Goal: Navigation & Orientation: Understand site structure

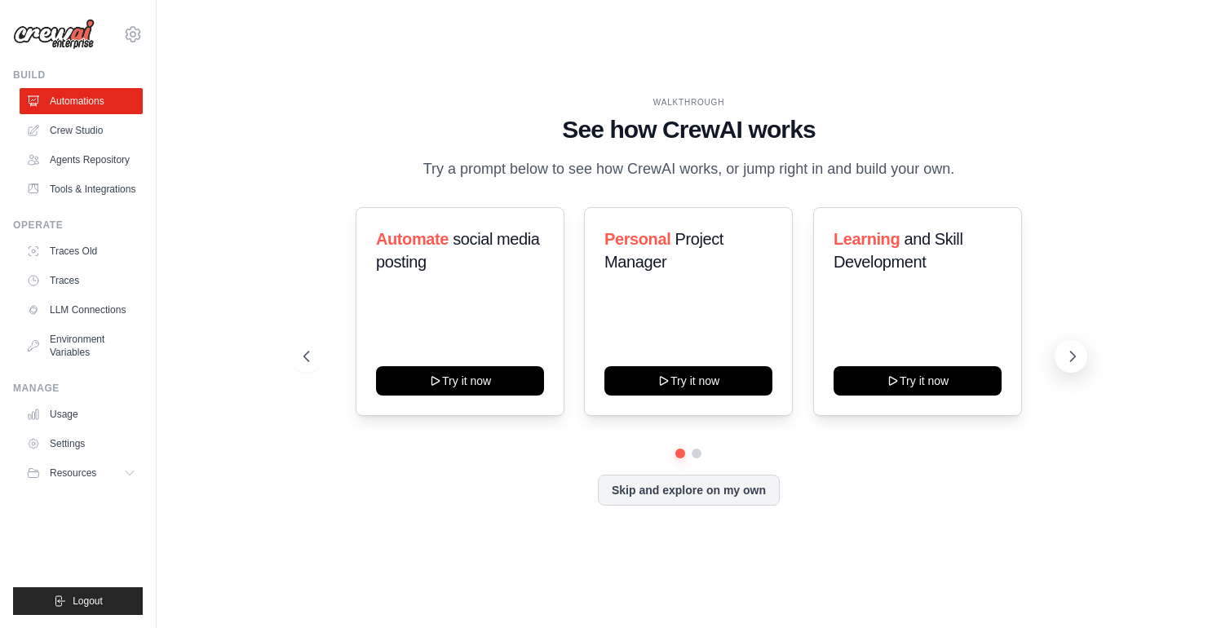
click at [1077, 360] on icon at bounding box center [1072, 356] width 16 height 16
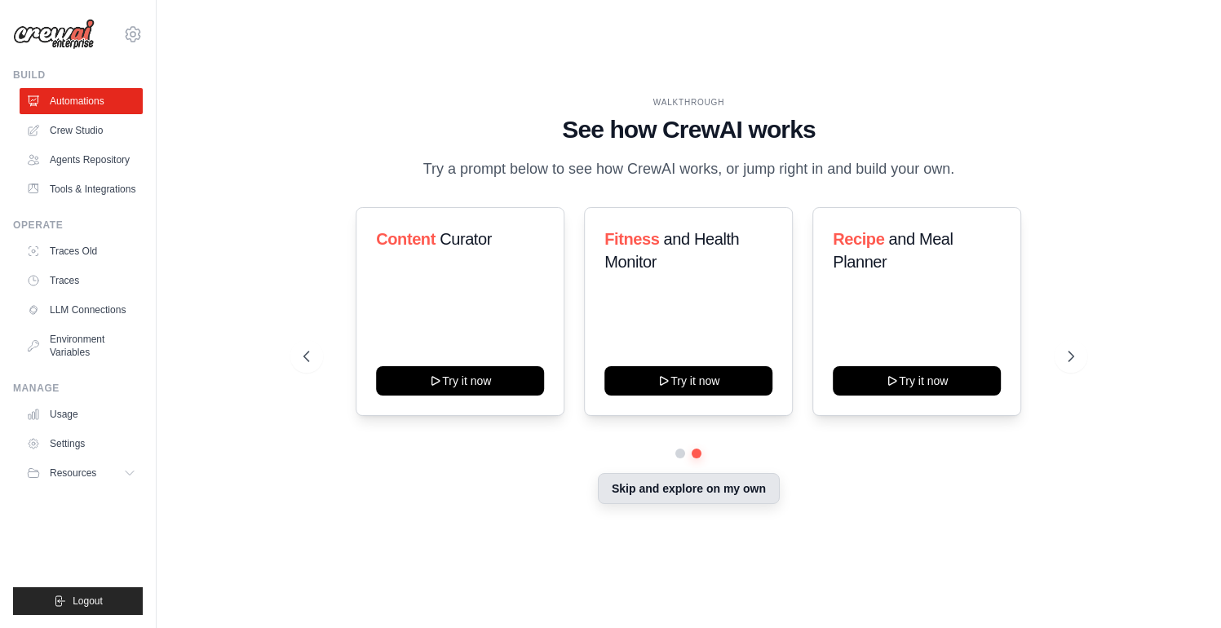
click at [727, 498] on button "Skip and explore on my own" at bounding box center [689, 488] width 182 height 31
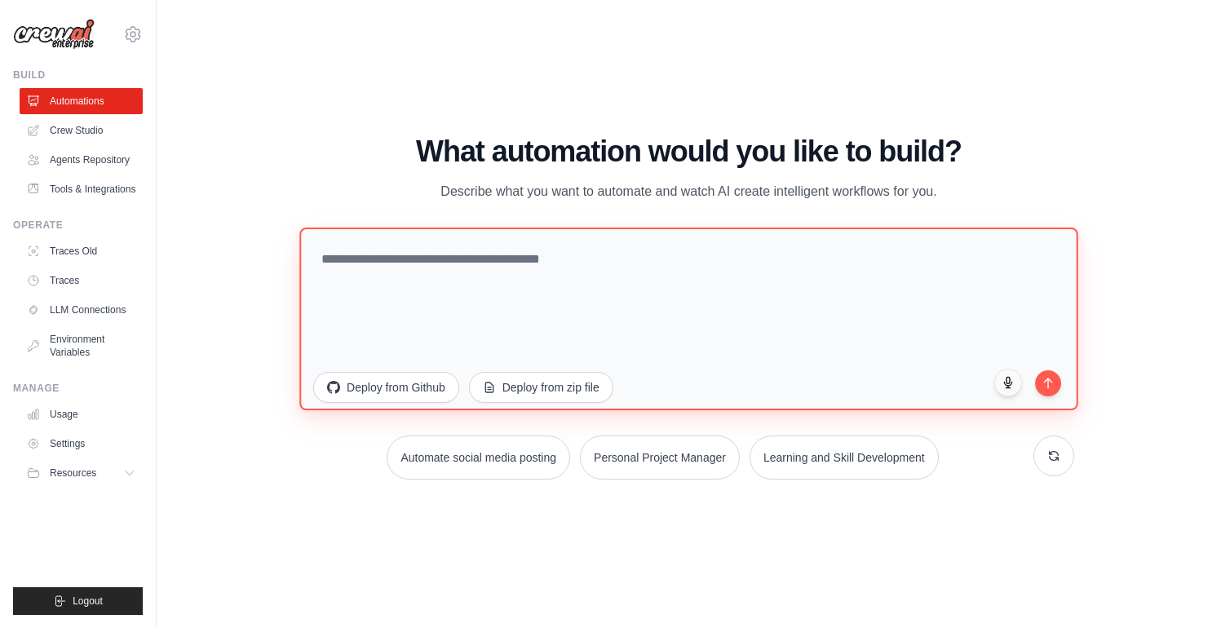
click at [727, 255] on textarea at bounding box center [688, 318] width 778 height 183
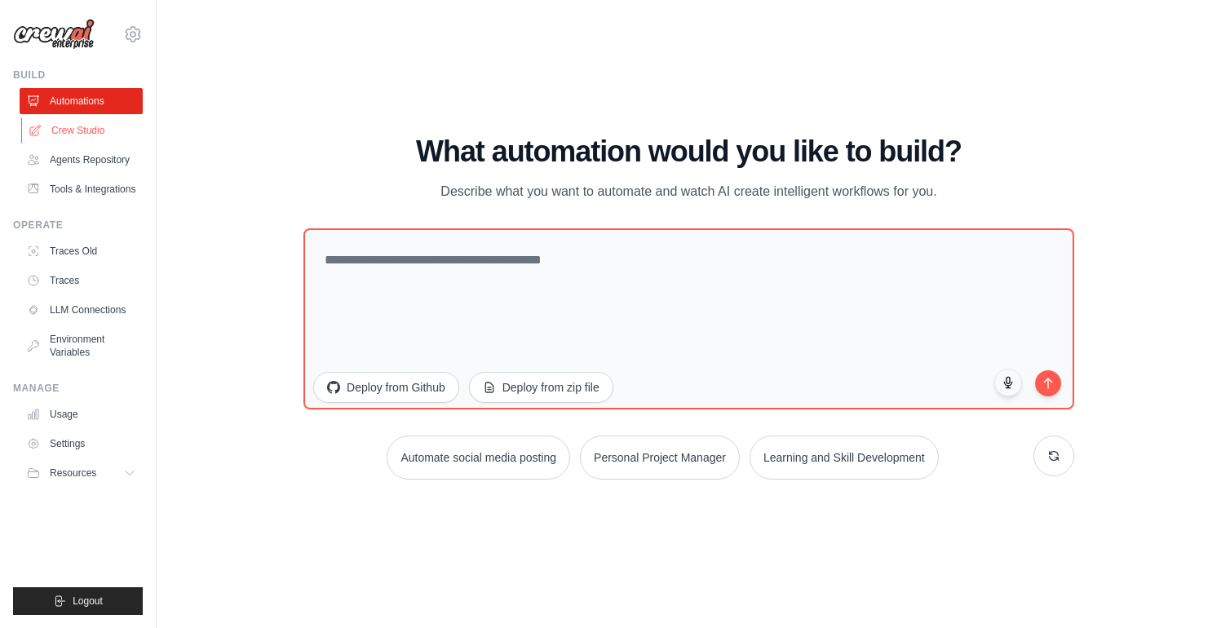
click at [44, 126] on link "Crew Studio" at bounding box center [82, 130] width 123 height 26
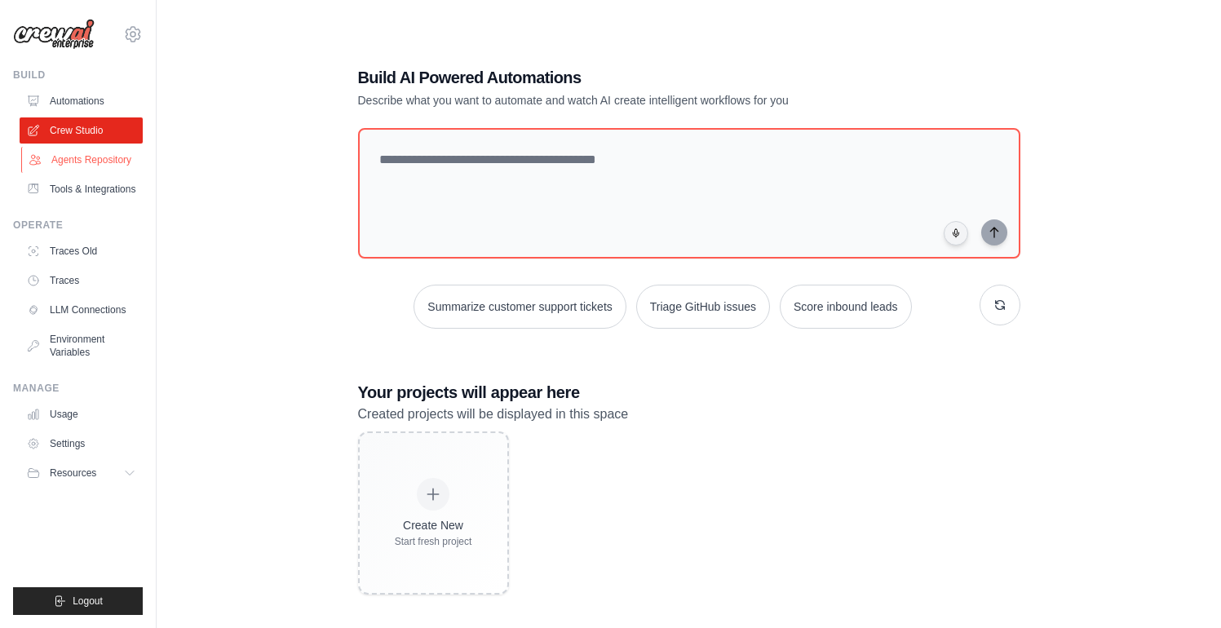
click at [86, 155] on link "Agents Repository" at bounding box center [82, 160] width 123 height 26
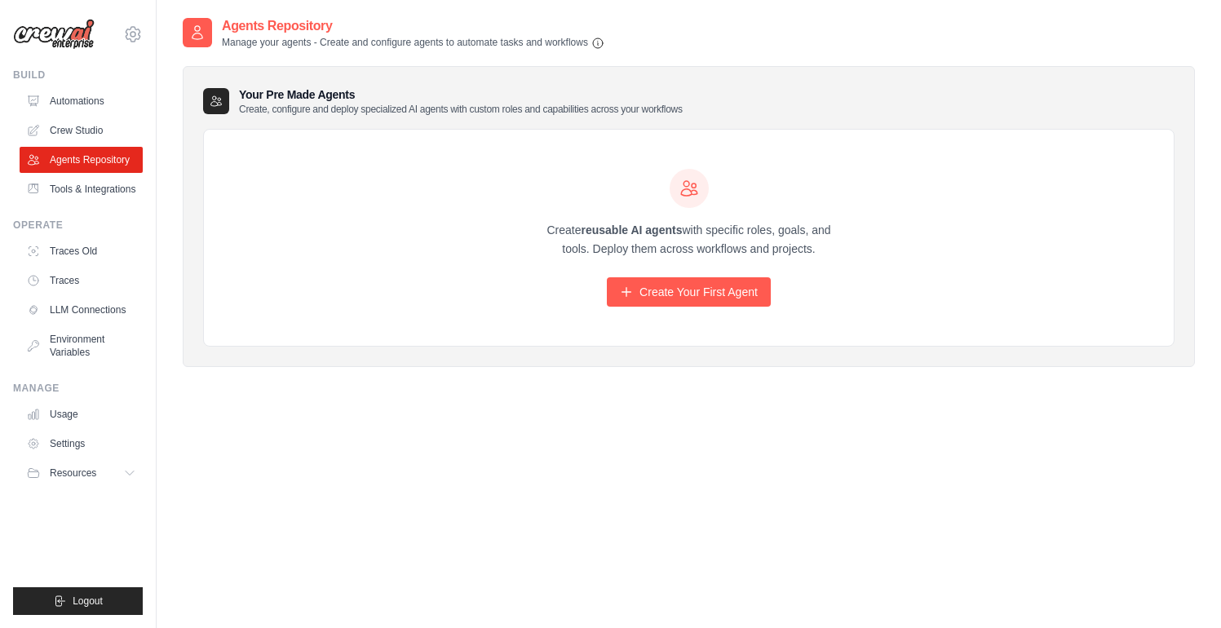
scroll to position [33, 0]
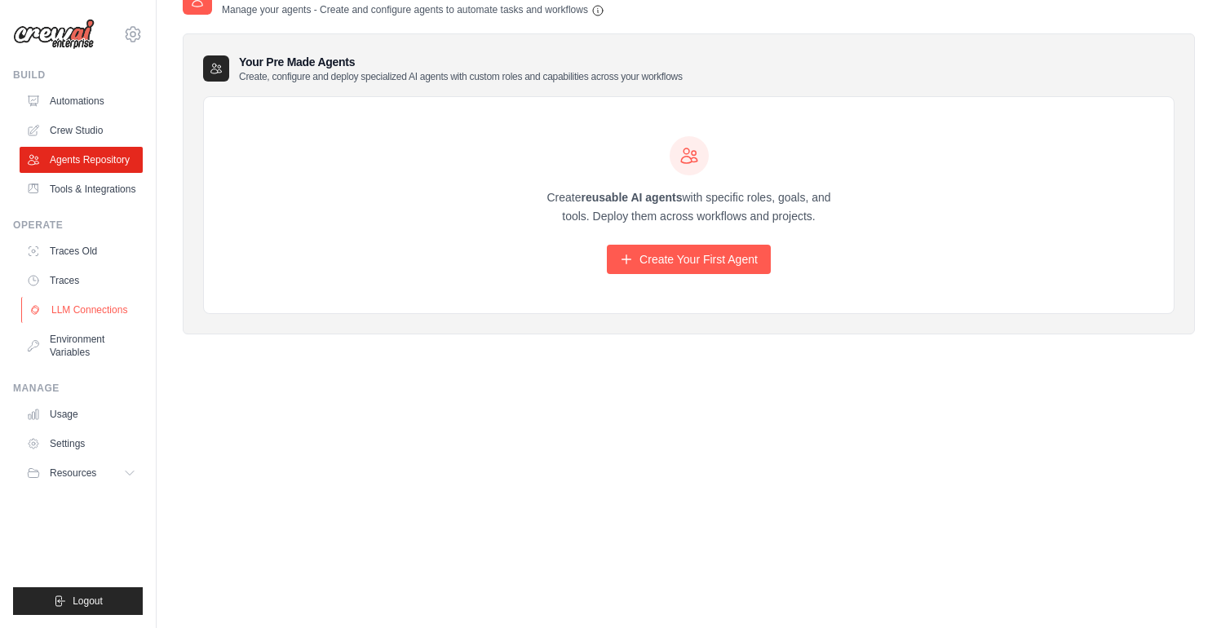
click at [98, 315] on link "LLM Connections" at bounding box center [82, 310] width 123 height 26
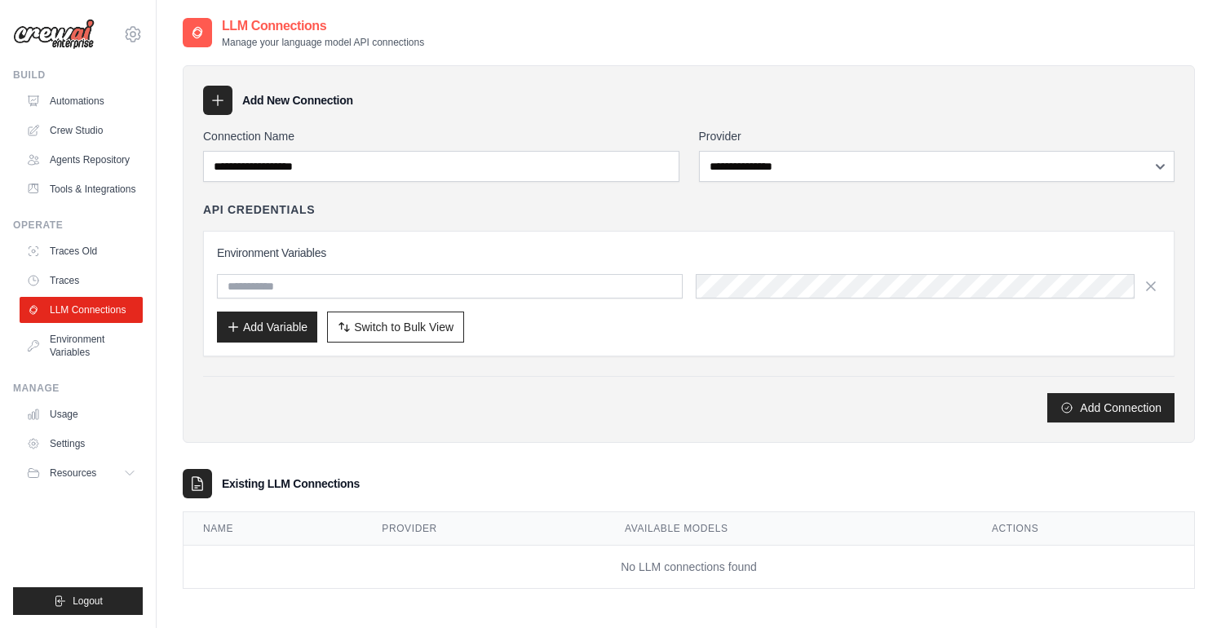
scroll to position [33, 0]
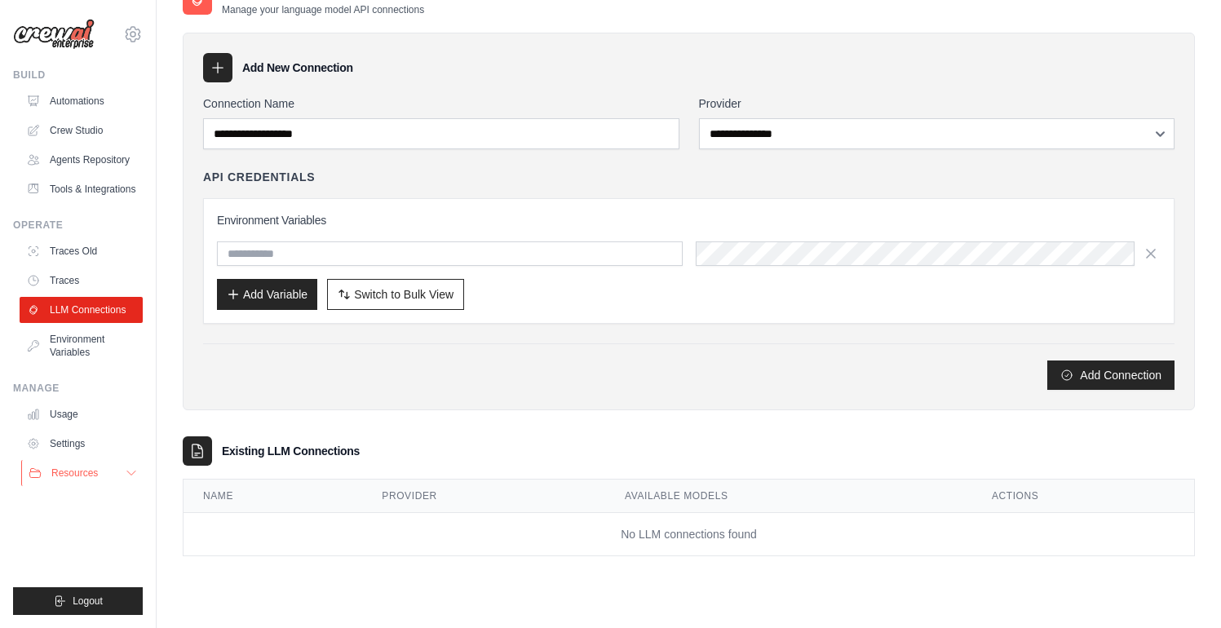
click at [139, 472] on button "Resources" at bounding box center [82, 473] width 123 height 26
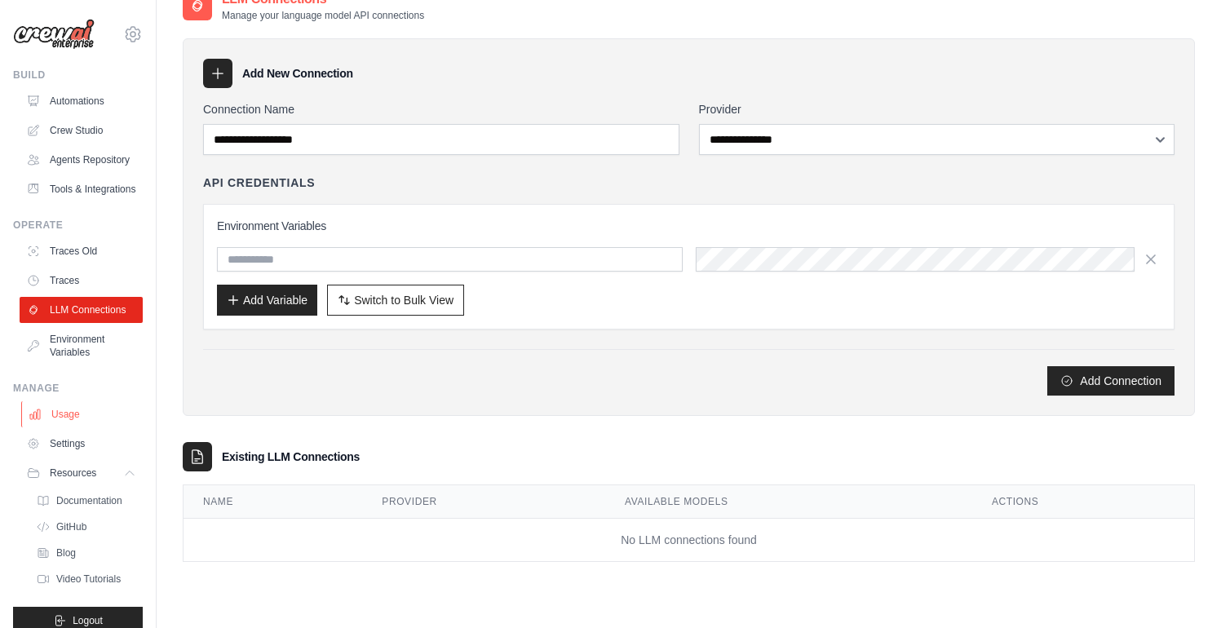
scroll to position [0, 0]
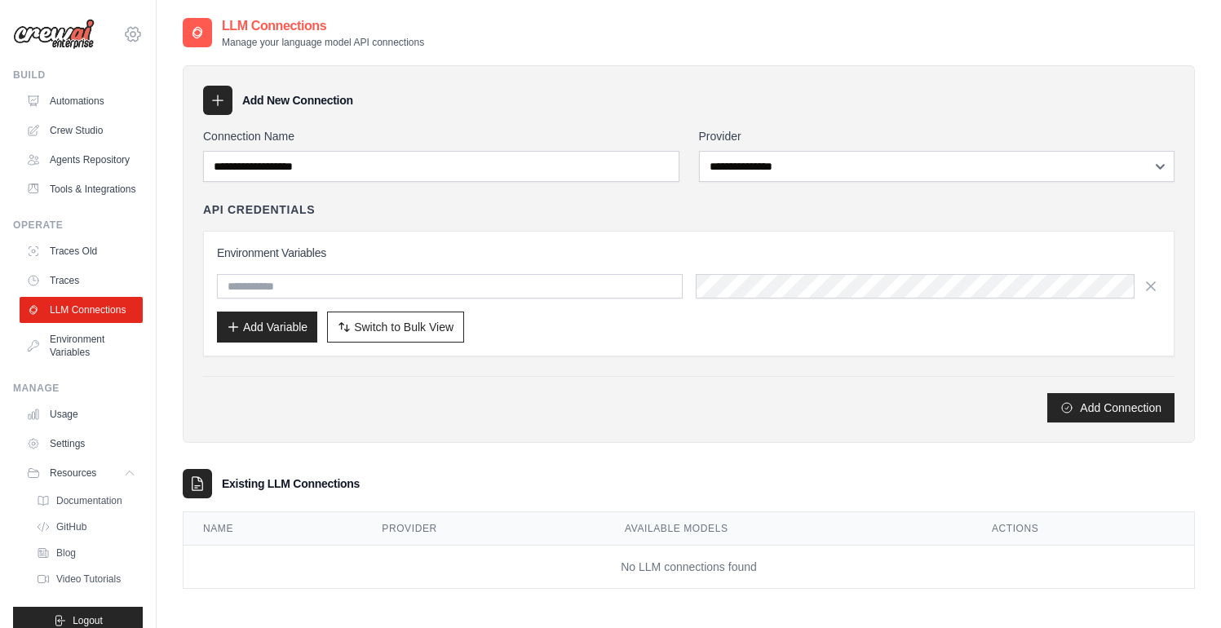
click at [126, 27] on icon at bounding box center [133, 34] width 20 height 20
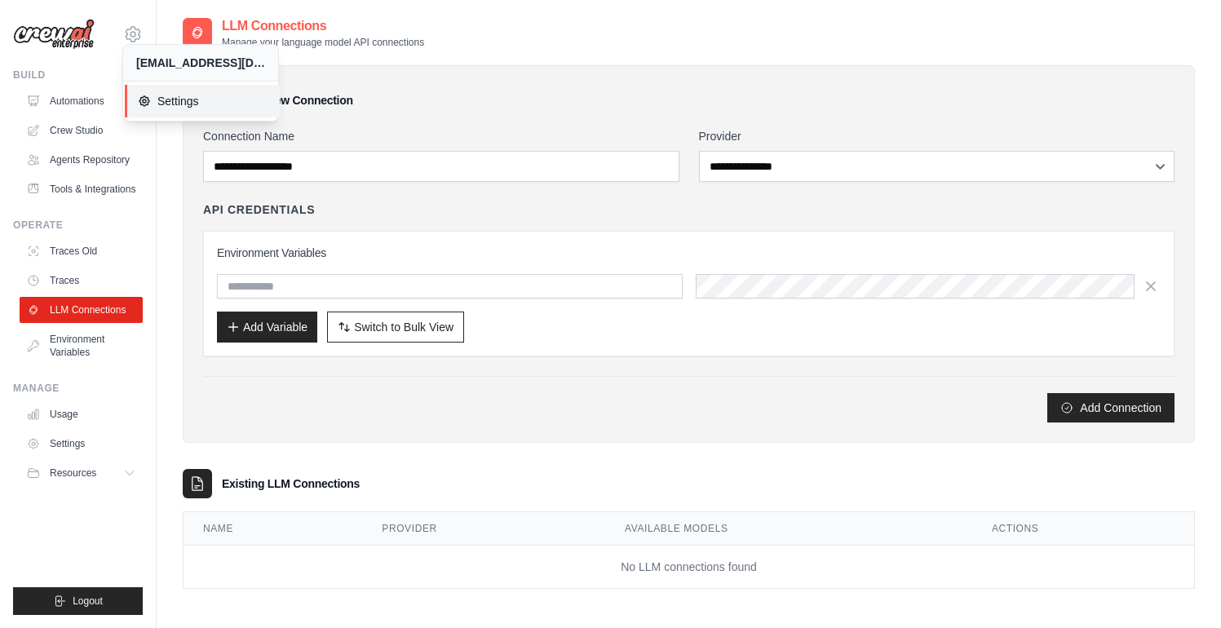
click at [163, 99] on span "Settings" at bounding box center [202, 101] width 129 height 16
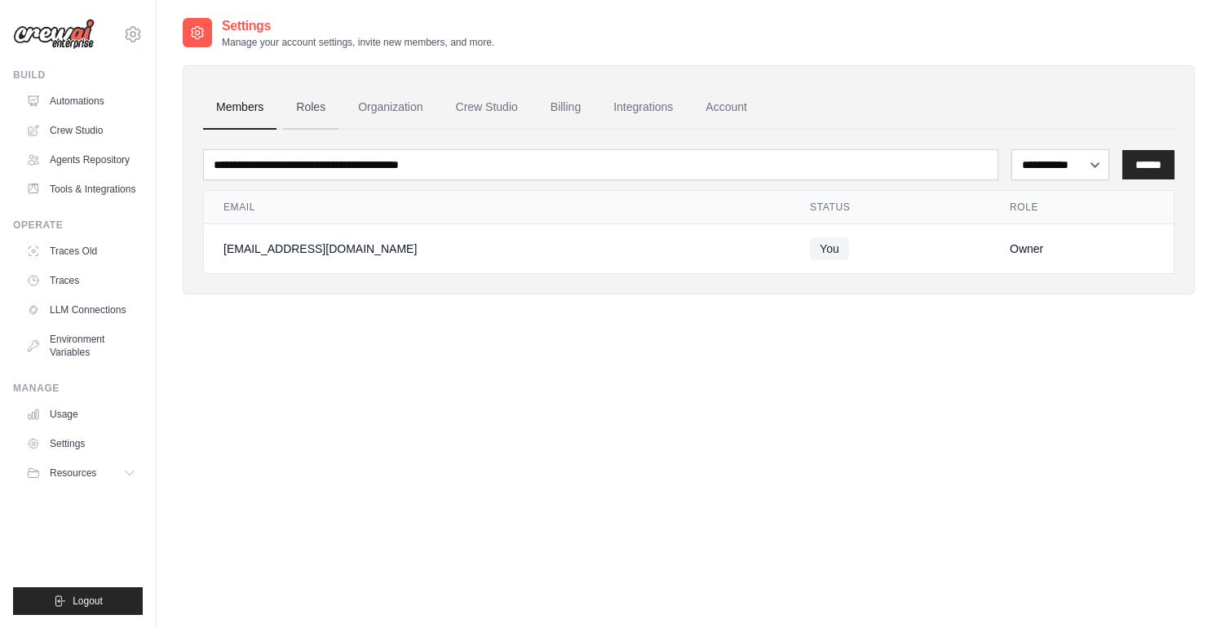
click at [302, 116] on link "Roles" at bounding box center [310, 108] width 55 height 44
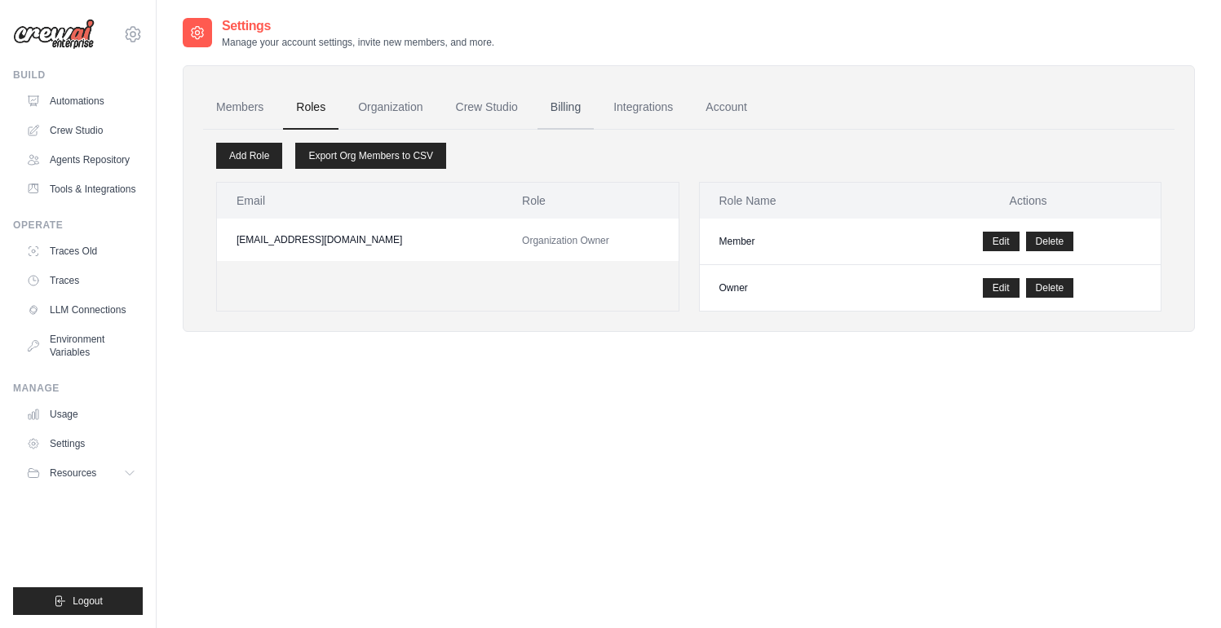
click at [572, 114] on link "Billing" at bounding box center [565, 108] width 56 height 44
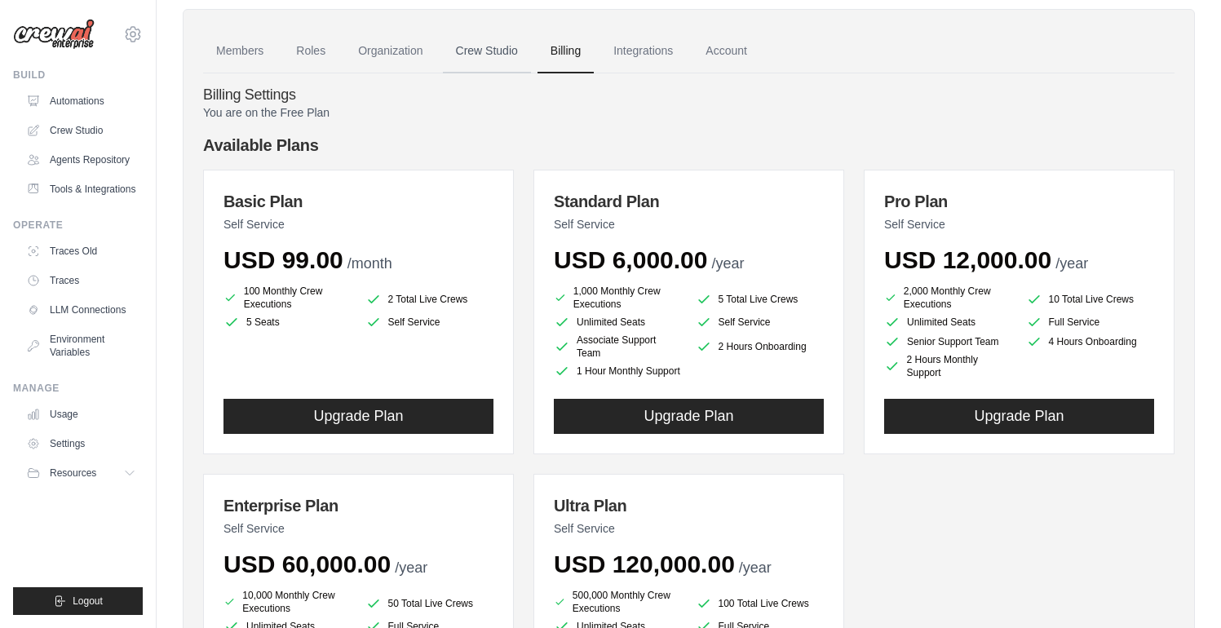
scroll to position [55, 0]
click at [634, 64] on link "Integrations" at bounding box center [643, 52] width 86 height 44
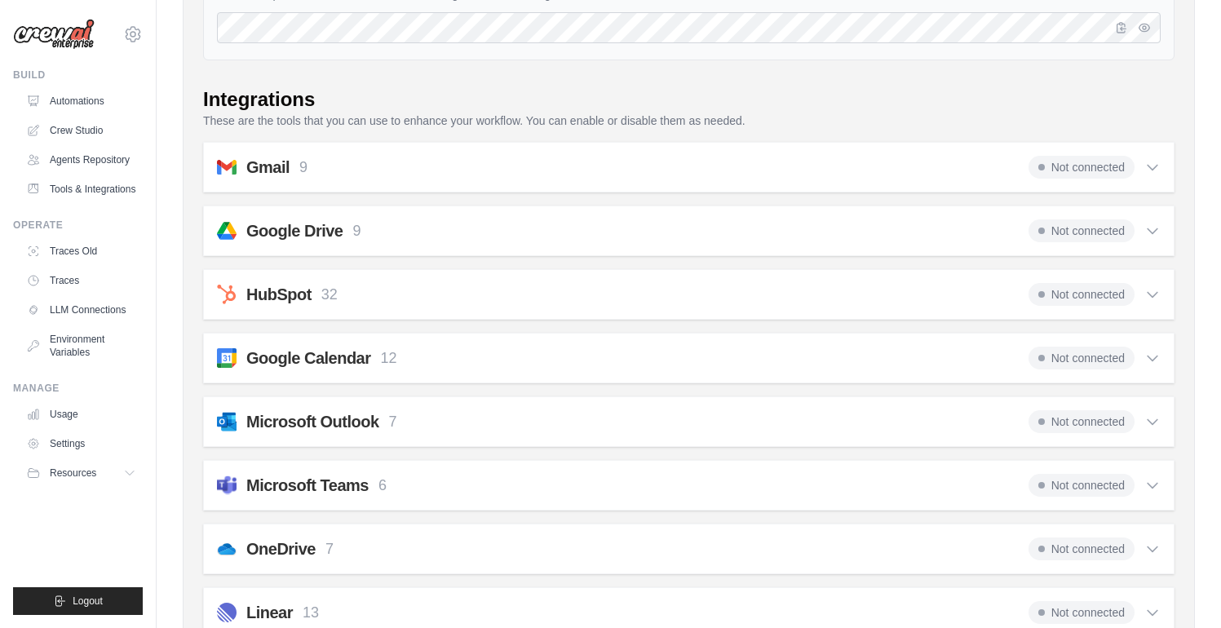
scroll to position [157, 0]
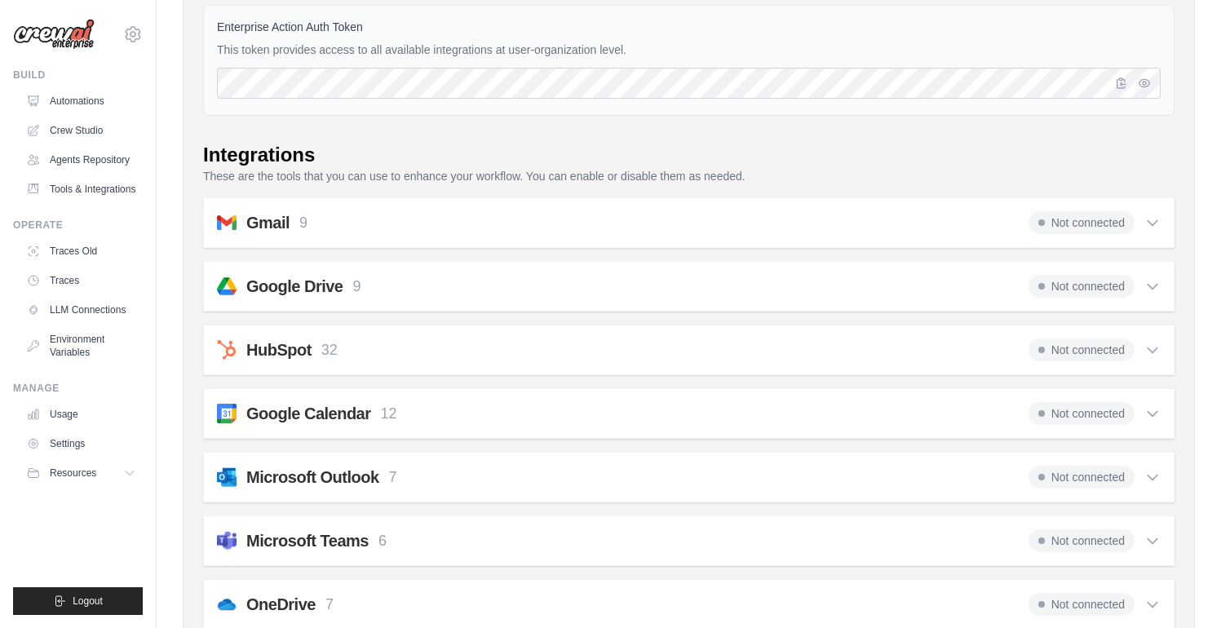
click at [1151, 212] on div "Not connected" at bounding box center [1094, 222] width 132 height 23
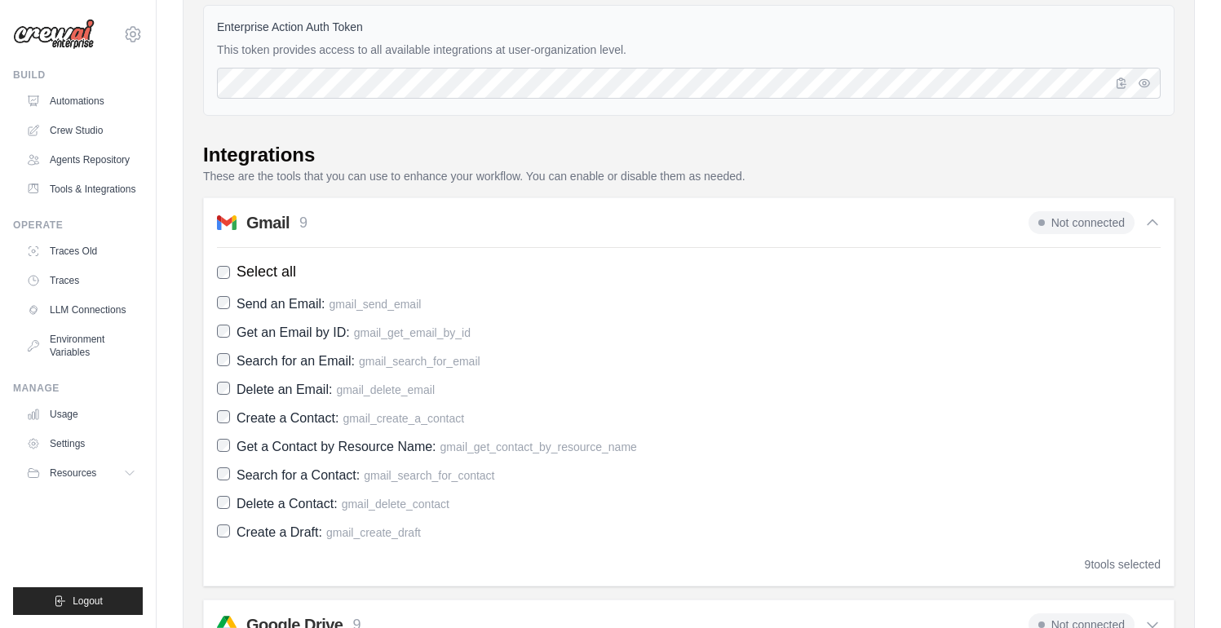
click at [1148, 219] on icon at bounding box center [1152, 222] width 16 height 16
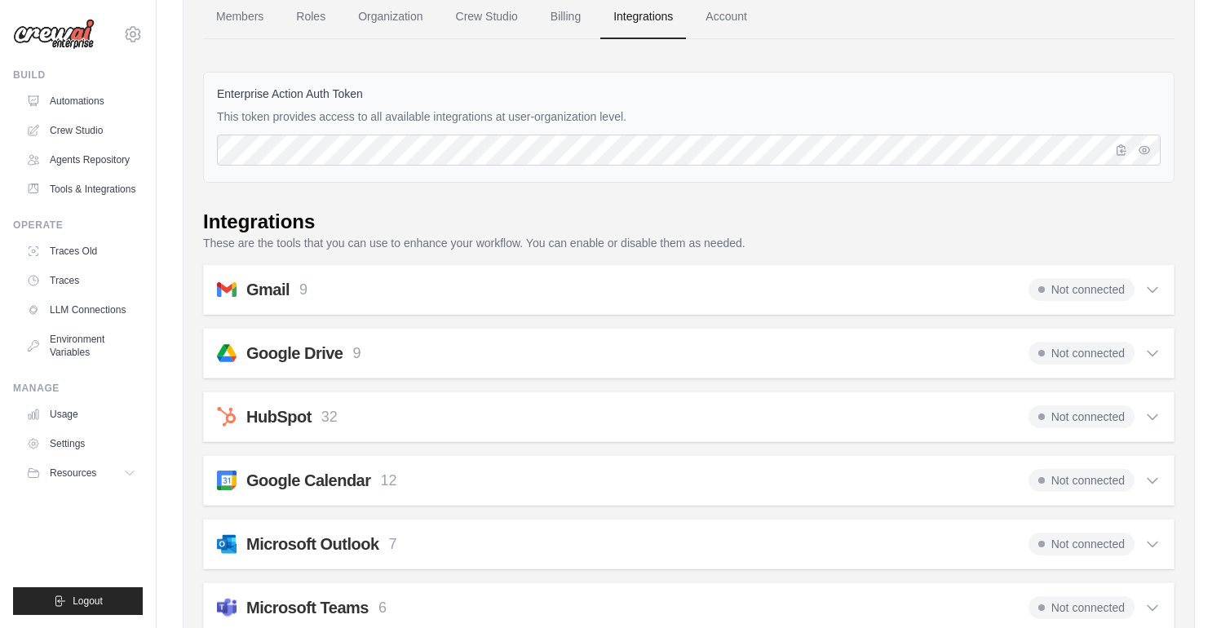
scroll to position [80, 0]
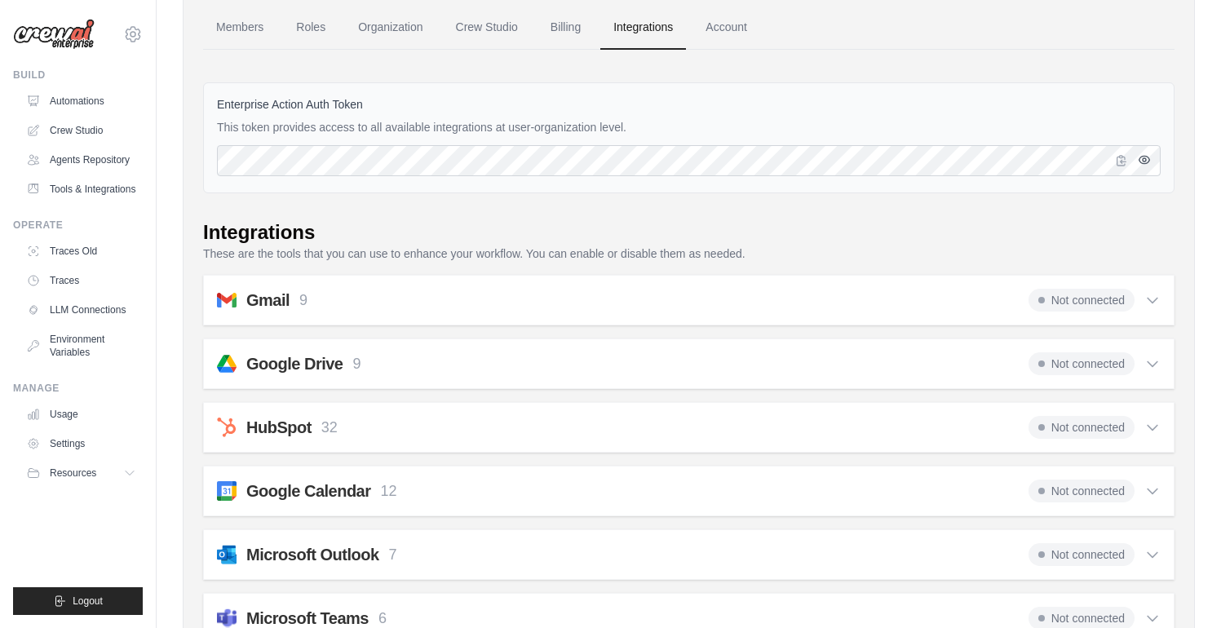
click at [1136, 159] on button "button" at bounding box center [1144, 160] width 20 height 20
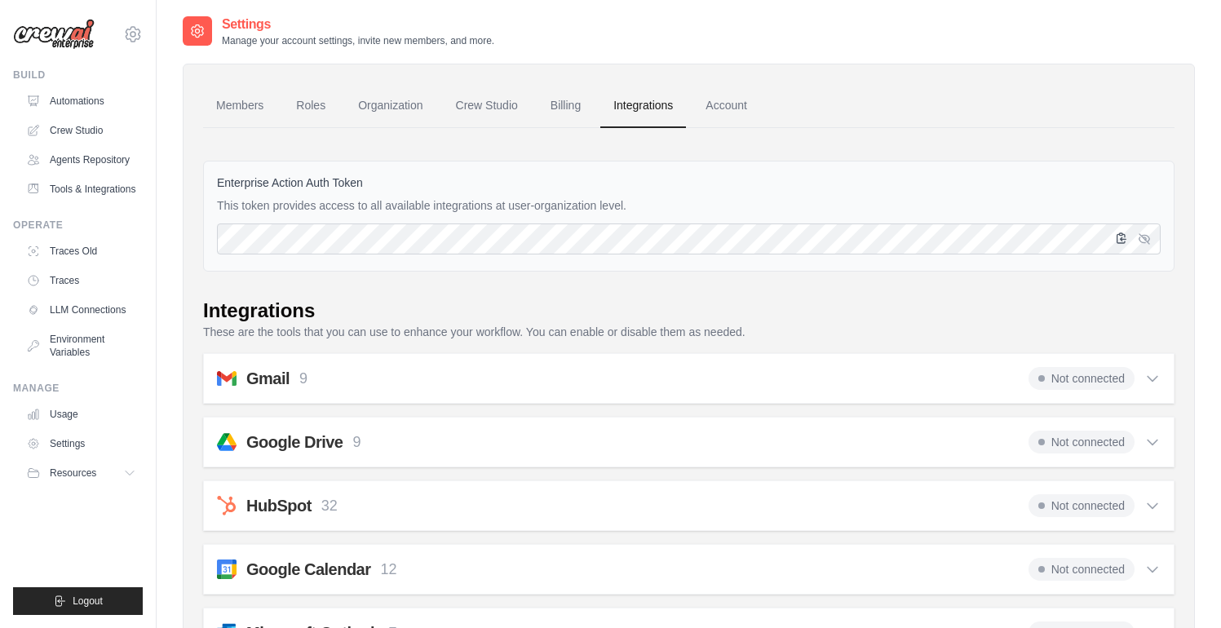
scroll to position [0, 0]
click at [480, 121] on link "Crew Studio" at bounding box center [487, 108] width 88 height 44
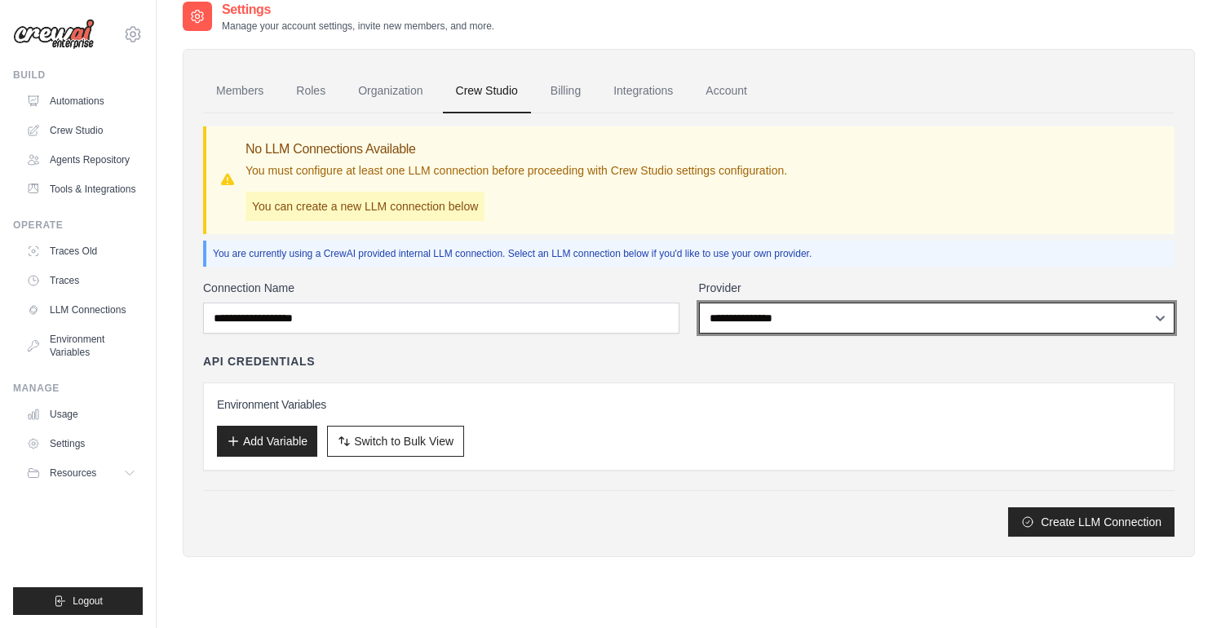
click at [784, 316] on select "**********" at bounding box center [937, 318] width 476 height 31
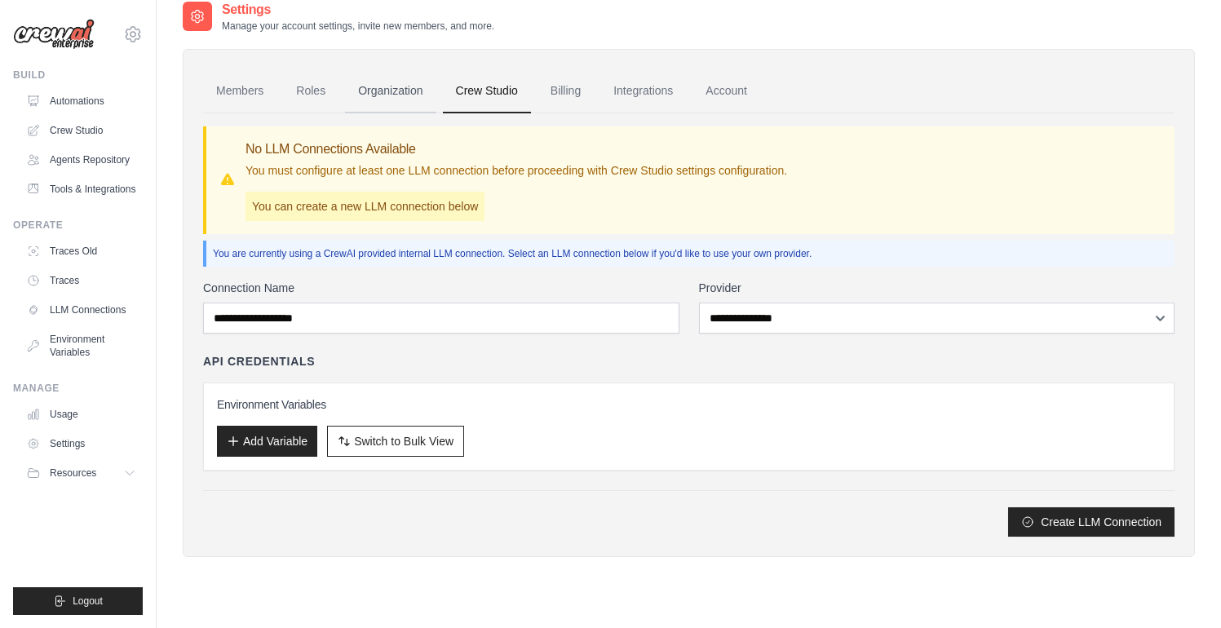
click at [407, 108] on link "Organization" at bounding box center [390, 91] width 91 height 44
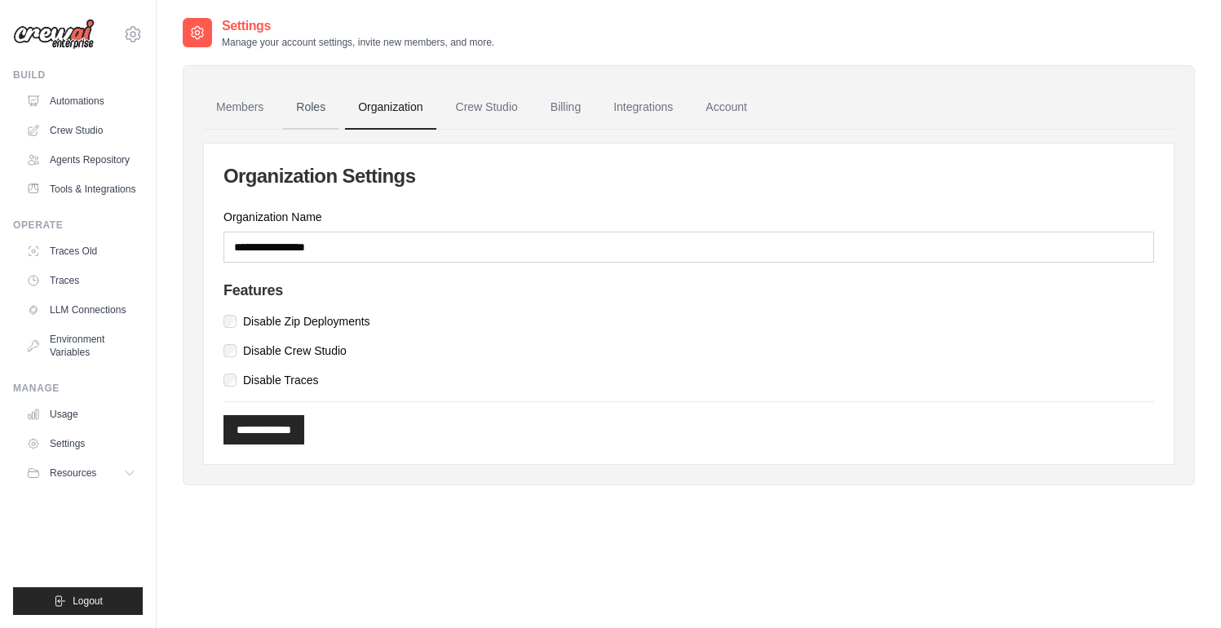
click at [319, 113] on link "Roles" at bounding box center [310, 108] width 55 height 44
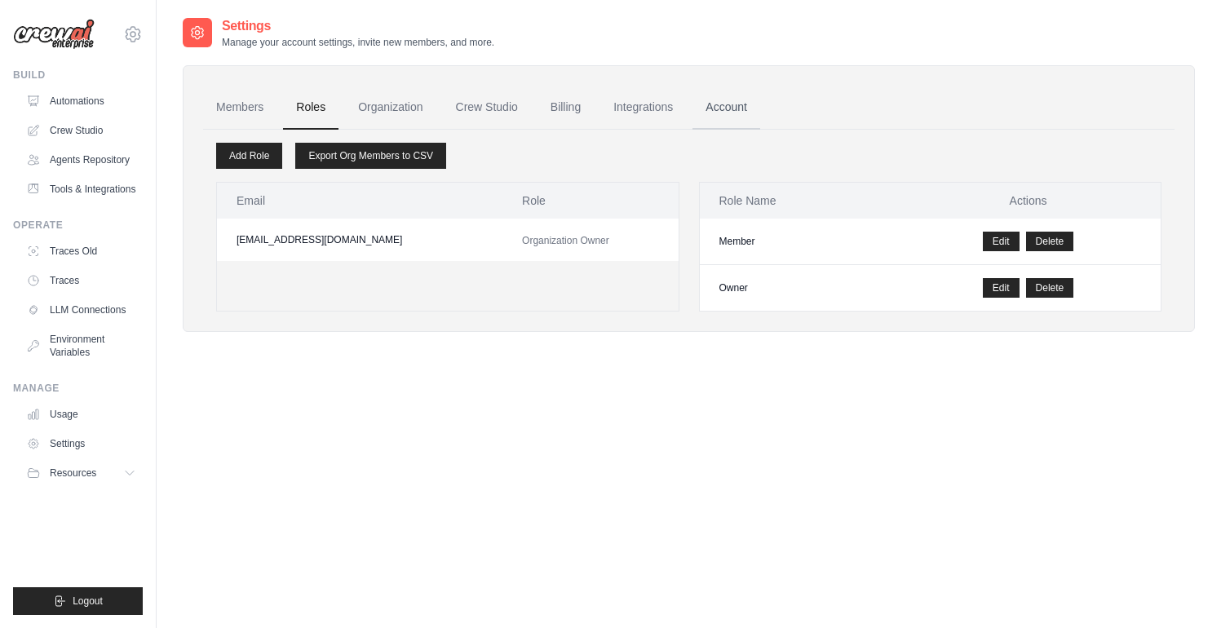
click at [697, 108] on link "Account" at bounding box center [726, 108] width 68 height 44
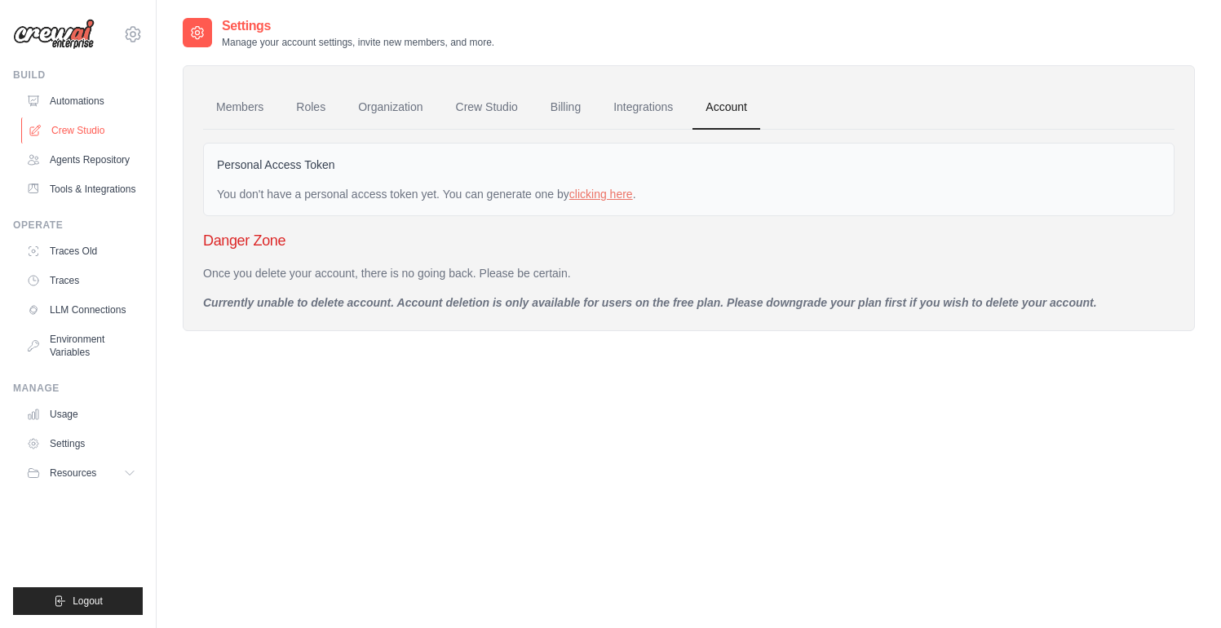
click at [81, 134] on link "Crew Studio" at bounding box center [82, 130] width 123 height 26
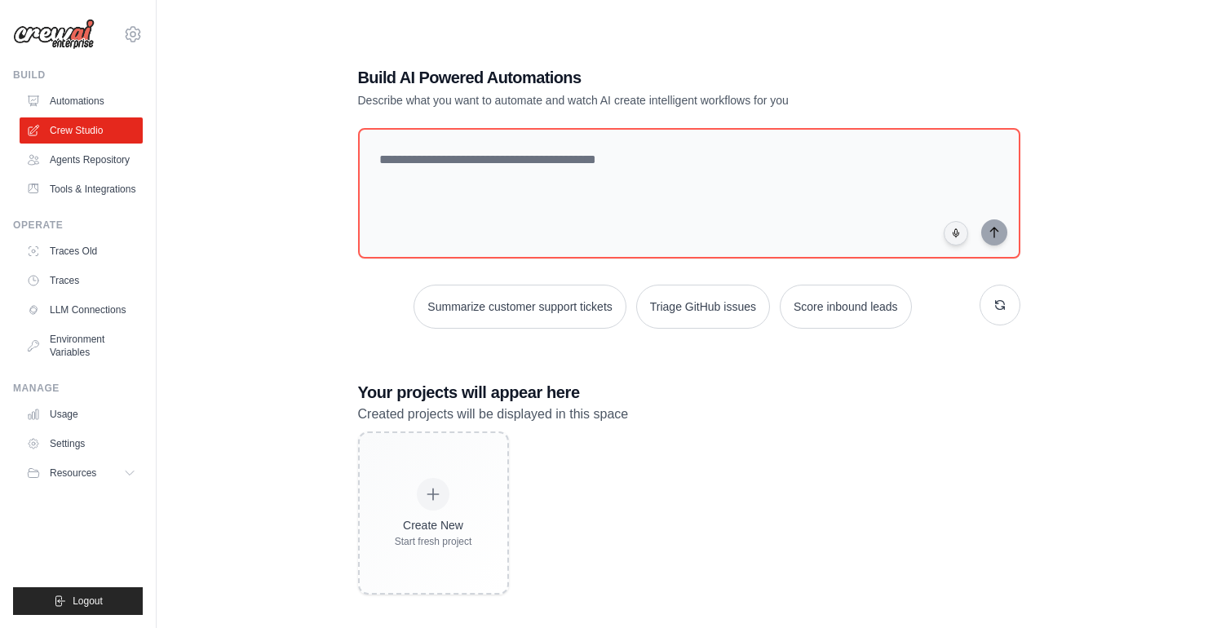
scroll to position [33, 0]
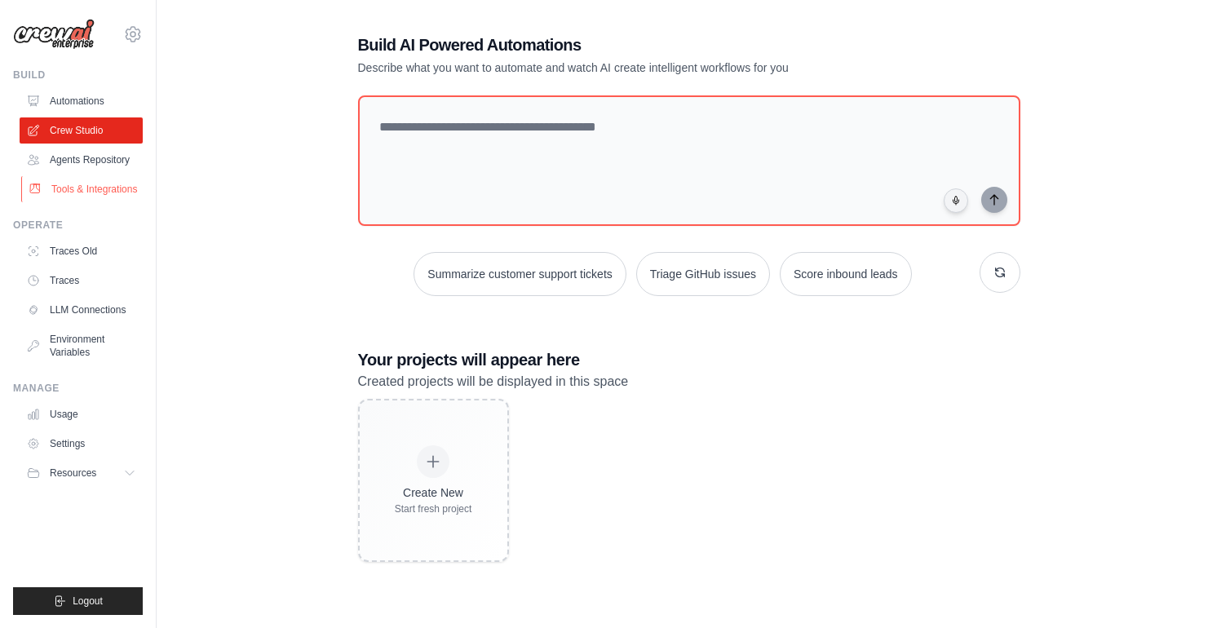
click at [44, 193] on link "Tools & Integrations" at bounding box center [82, 189] width 123 height 26
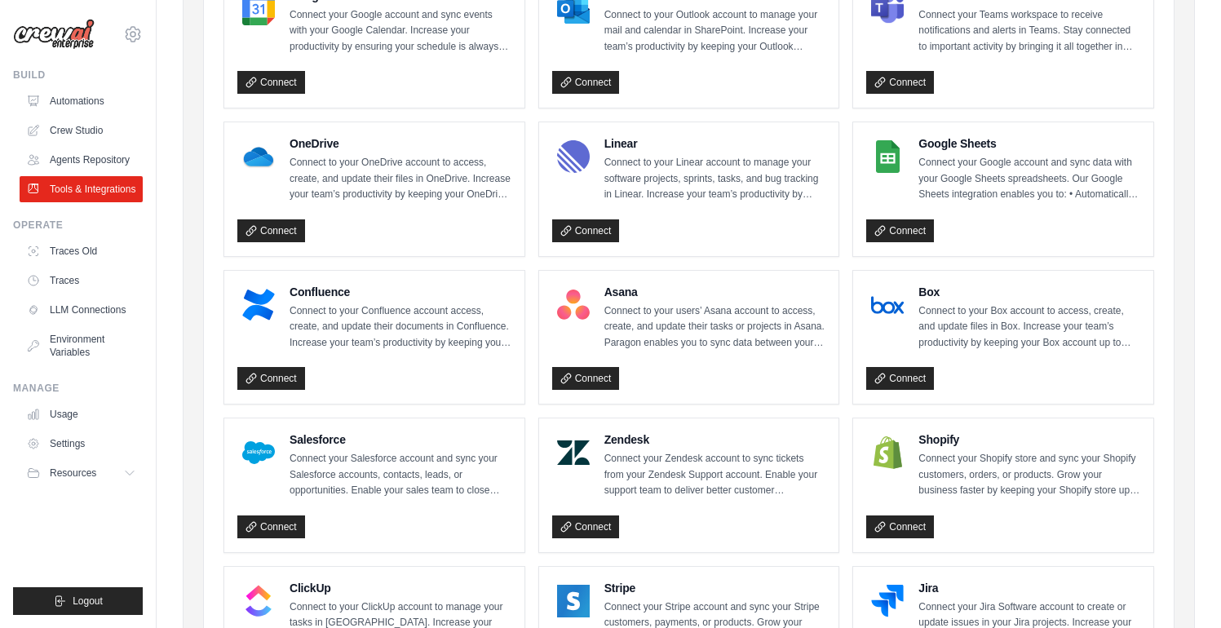
scroll to position [314, 0]
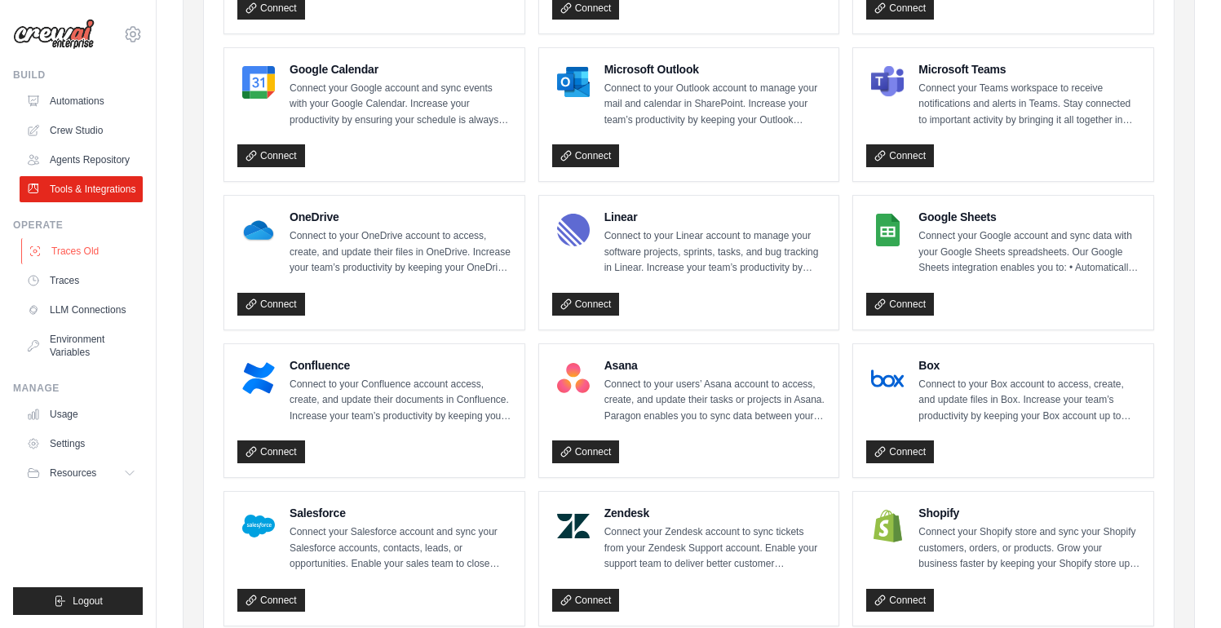
click at [32, 258] on link "Traces Old" at bounding box center [82, 251] width 123 height 26
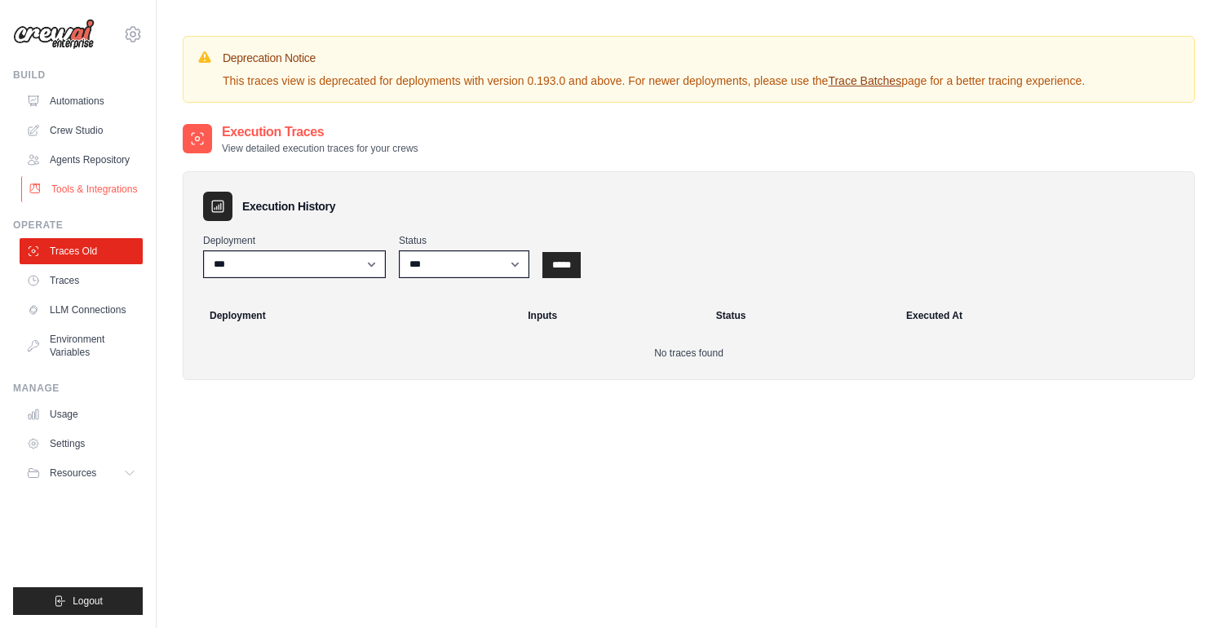
click at [95, 195] on link "Tools & Integrations" at bounding box center [82, 189] width 123 height 26
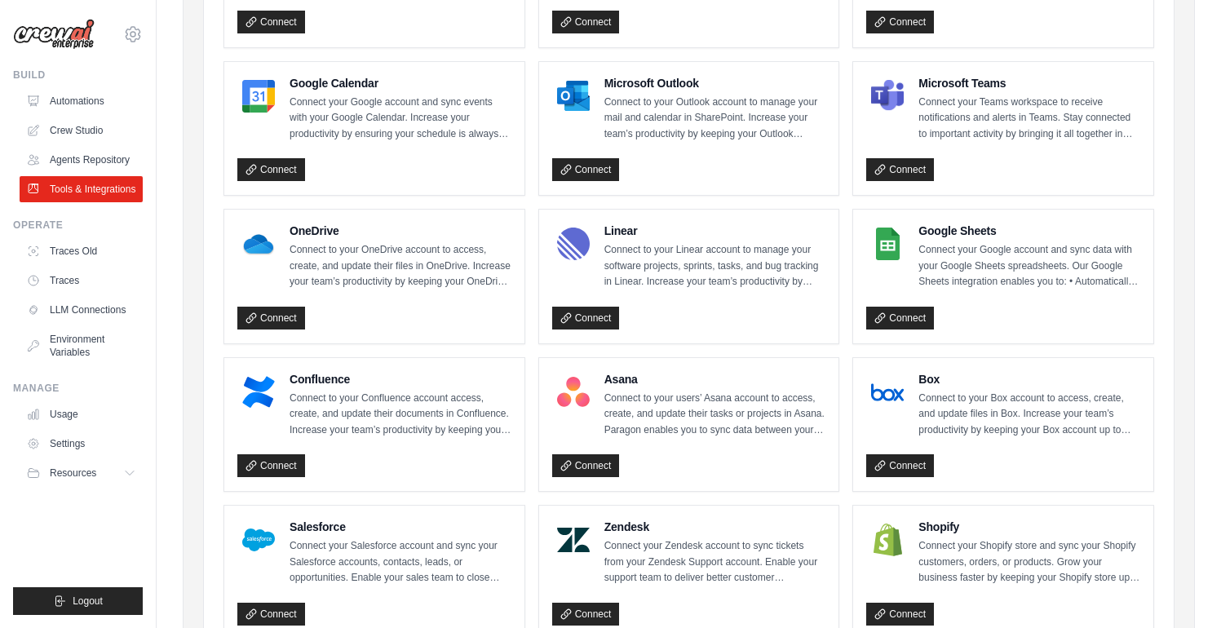
scroll to position [323, 0]
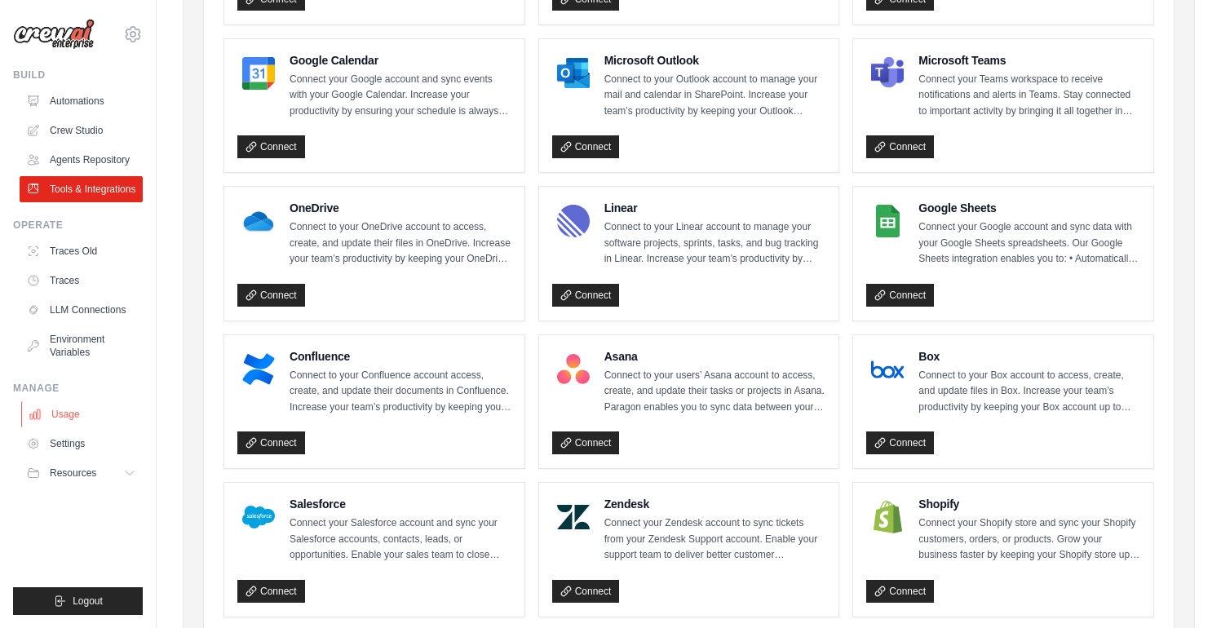
click at [95, 419] on link "Usage" at bounding box center [82, 414] width 123 height 26
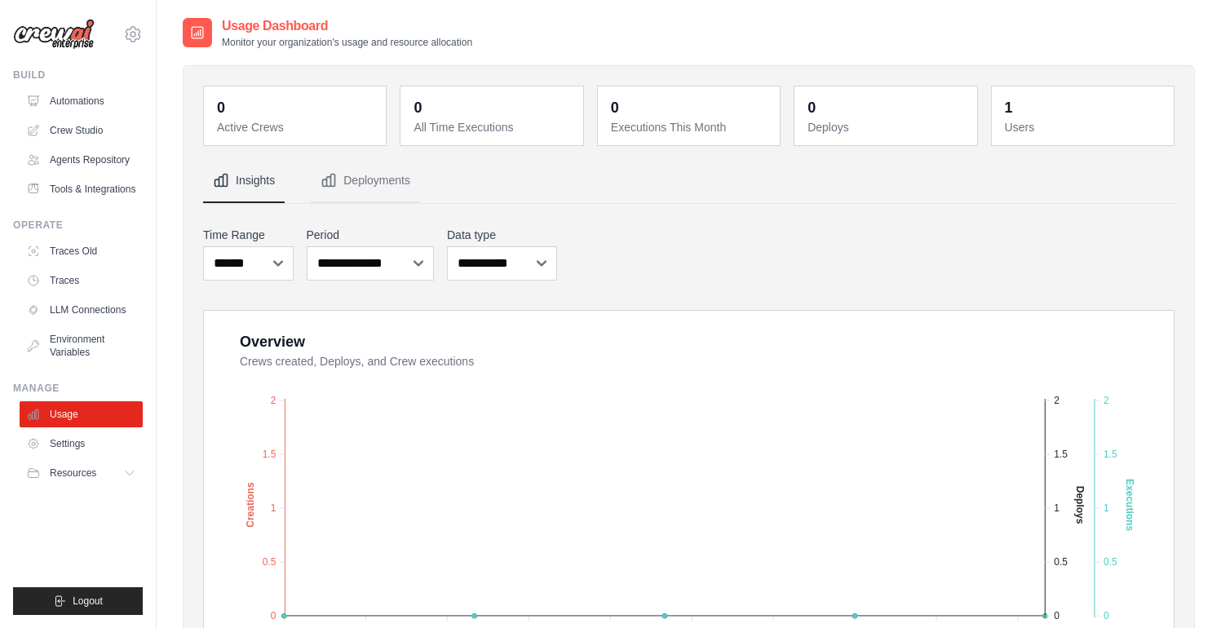
click at [117, 457] on ul "Usage Settings Resources Documentation Blog" at bounding box center [81, 443] width 123 height 85
click at [74, 456] on link "Settings" at bounding box center [82, 444] width 123 height 26
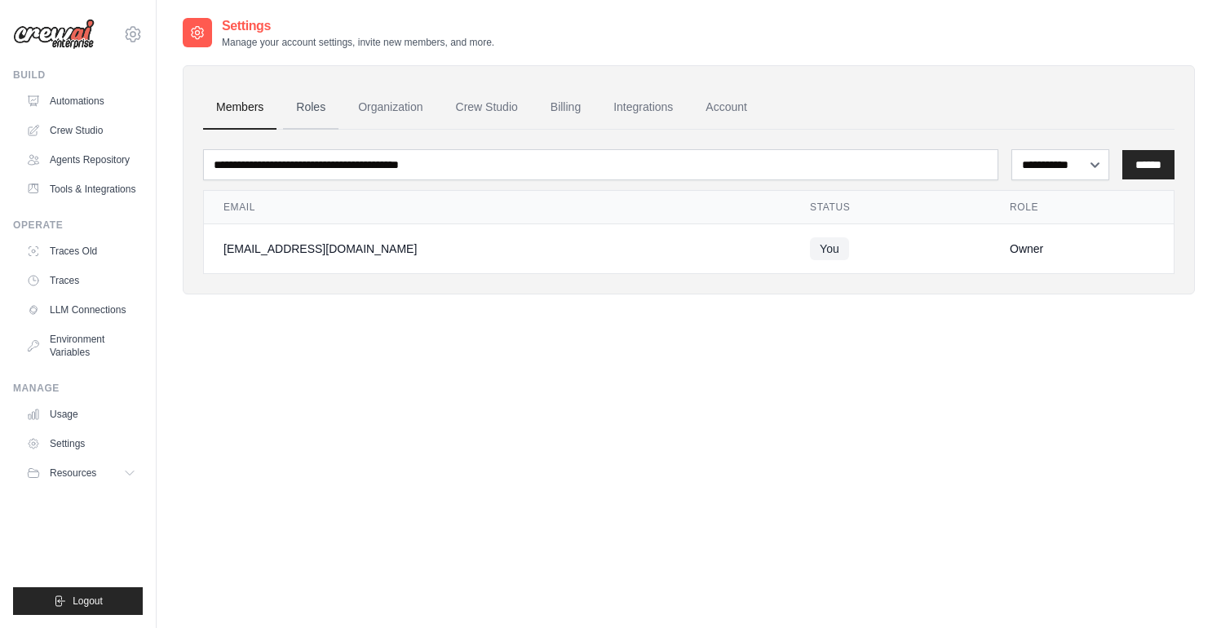
click at [329, 109] on link "Roles" at bounding box center [310, 108] width 55 height 44
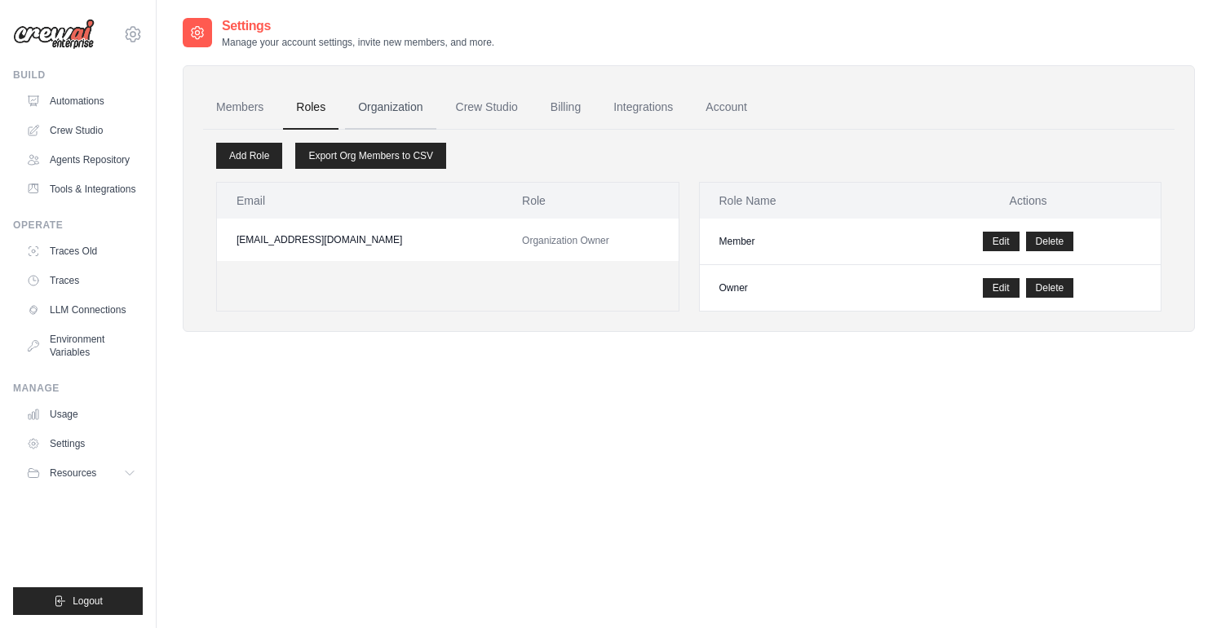
click at [373, 109] on link "Organization" at bounding box center [390, 108] width 91 height 44
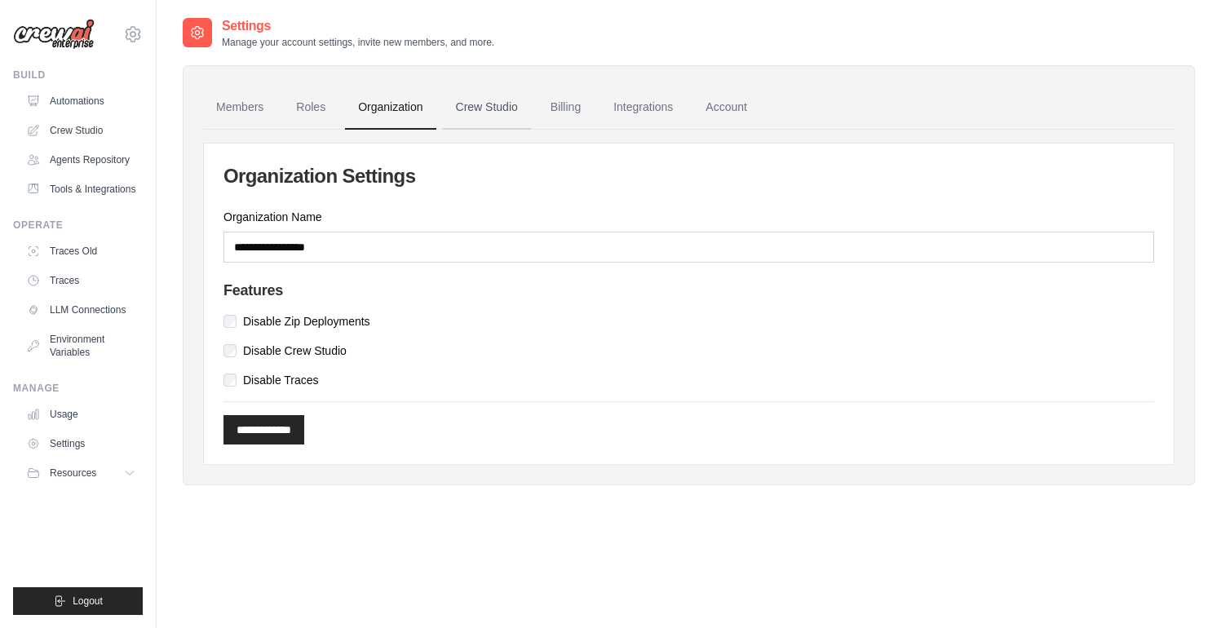
click at [457, 114] on link "Crew Studio" at bounding box center [487, 108] width 88 height 44
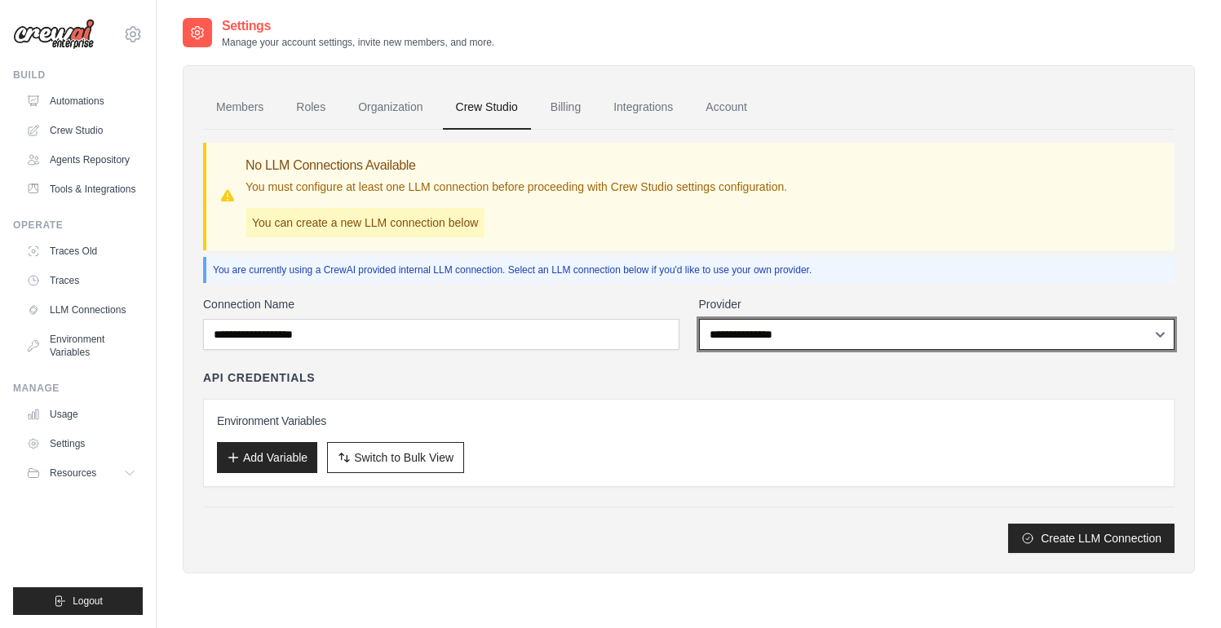
click at [742, 347] on select "**********" at bounding box center [937, 334] width 476 height 31
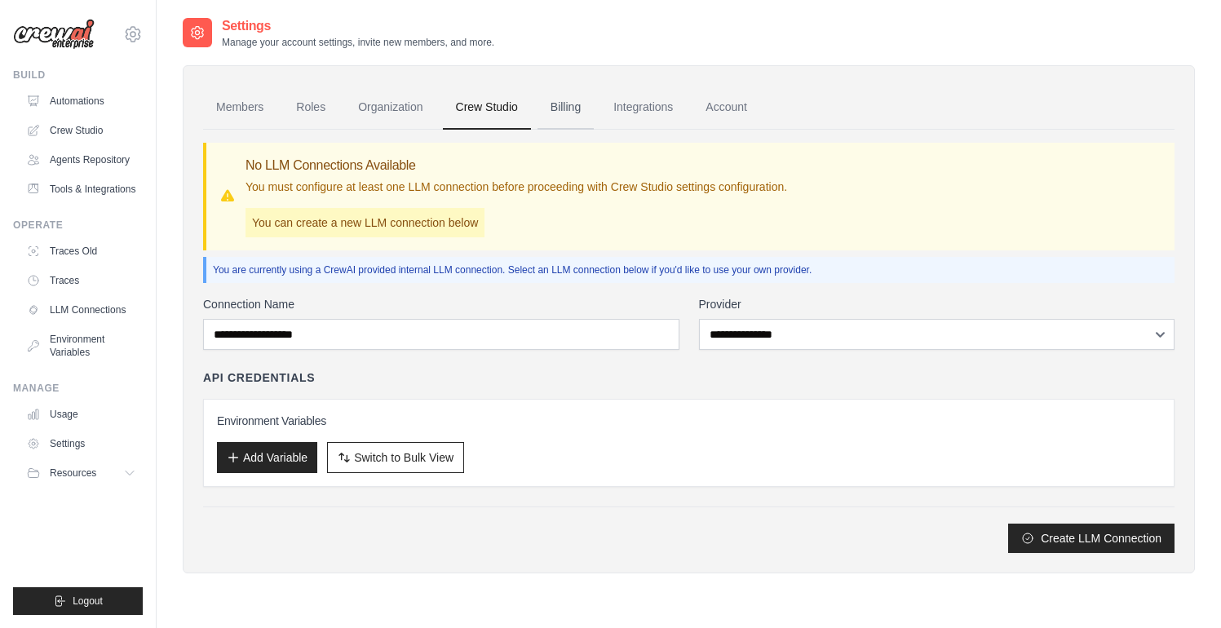
click at [563, 96] on link "Billing" at bounding box center [565, 108] width 56 height 44
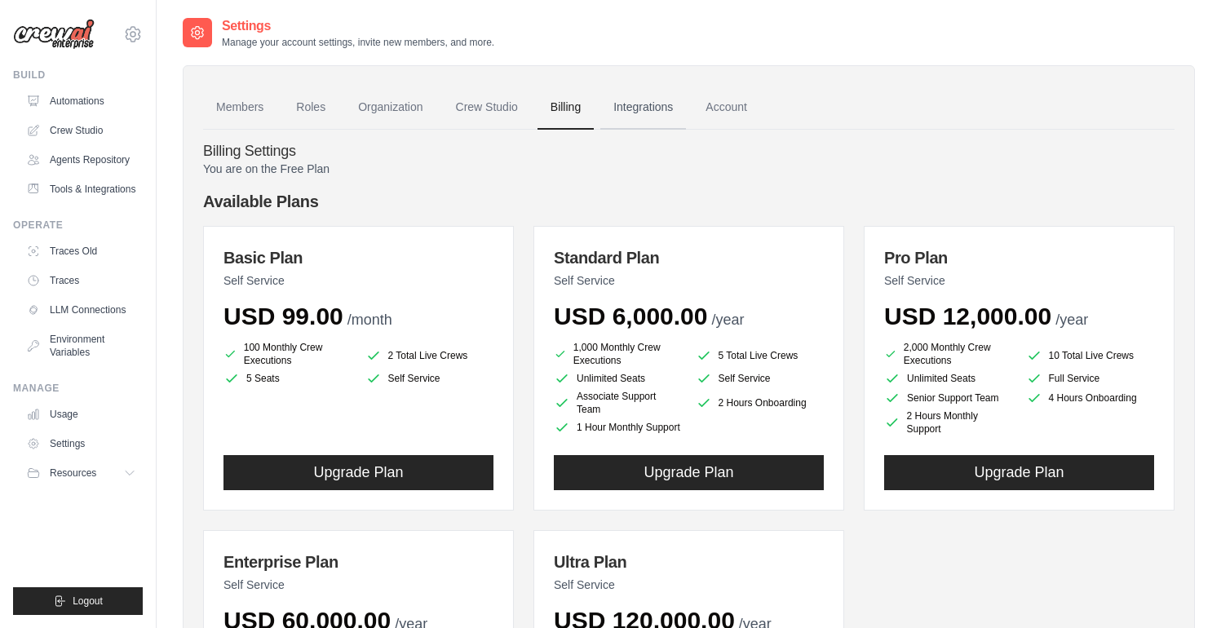
click at [665, 102] on link "Integrations" at bounding box center [643, 108] width 86 height 44
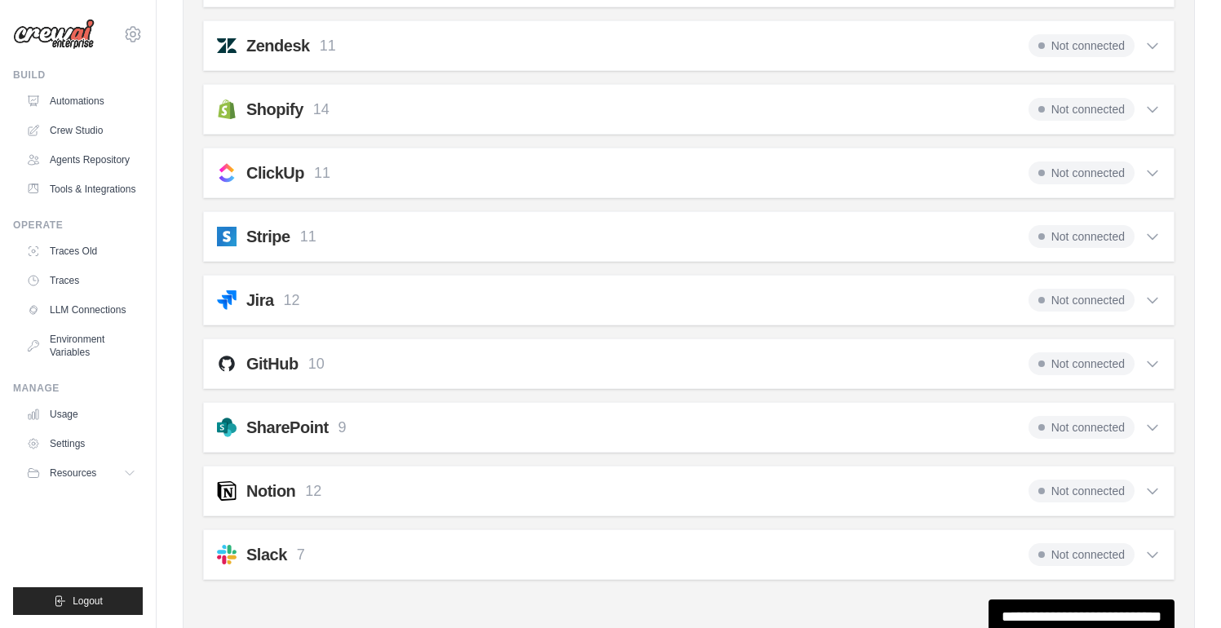
scroll to position [1230, 0]
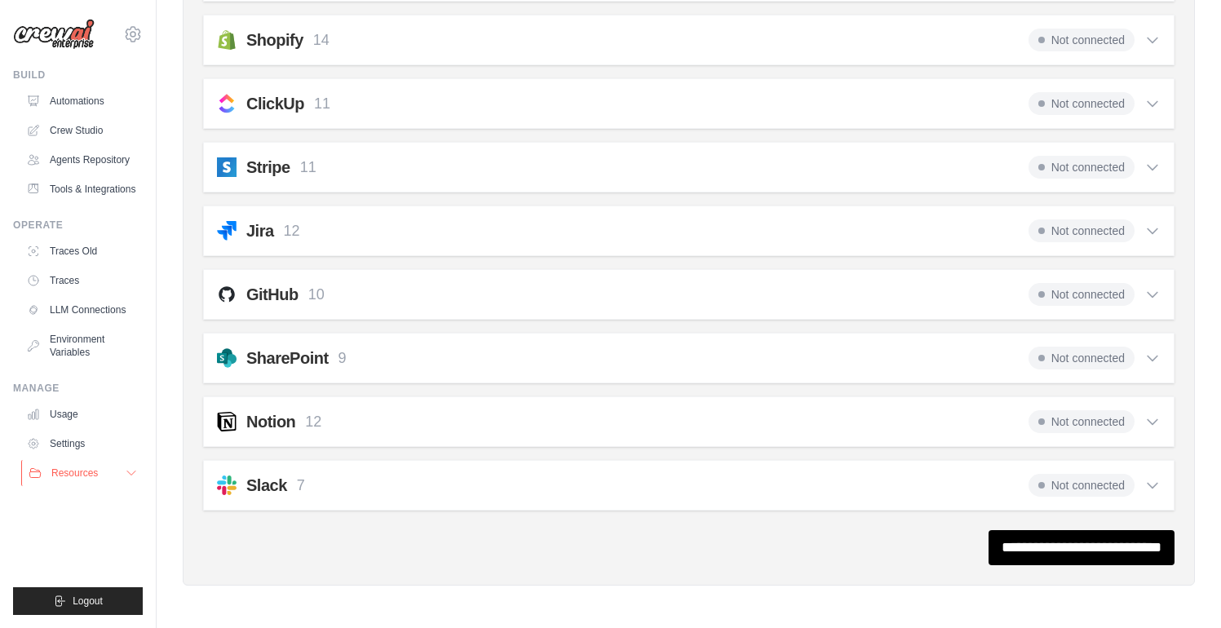
click at [143, 478] on button "Resources" at bounding box center [82, 473] width 123 height 26
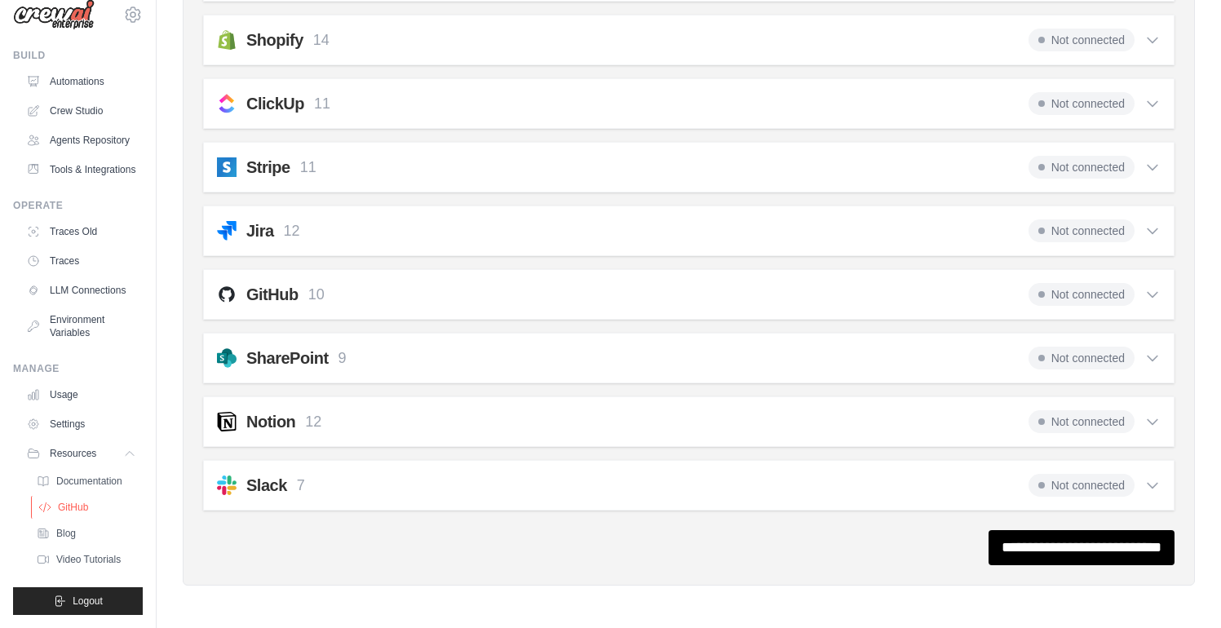
scroll to position [0, 0]
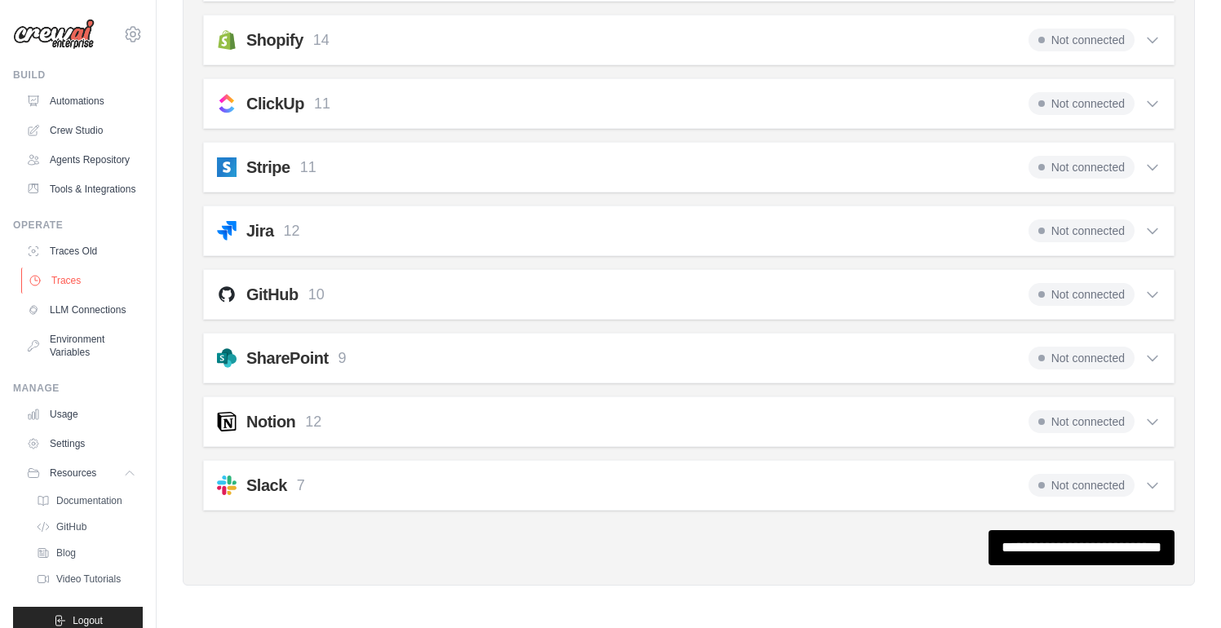
click at [74, 284] on link "Traces" at bounding box center [82, 280] width 123 height 26
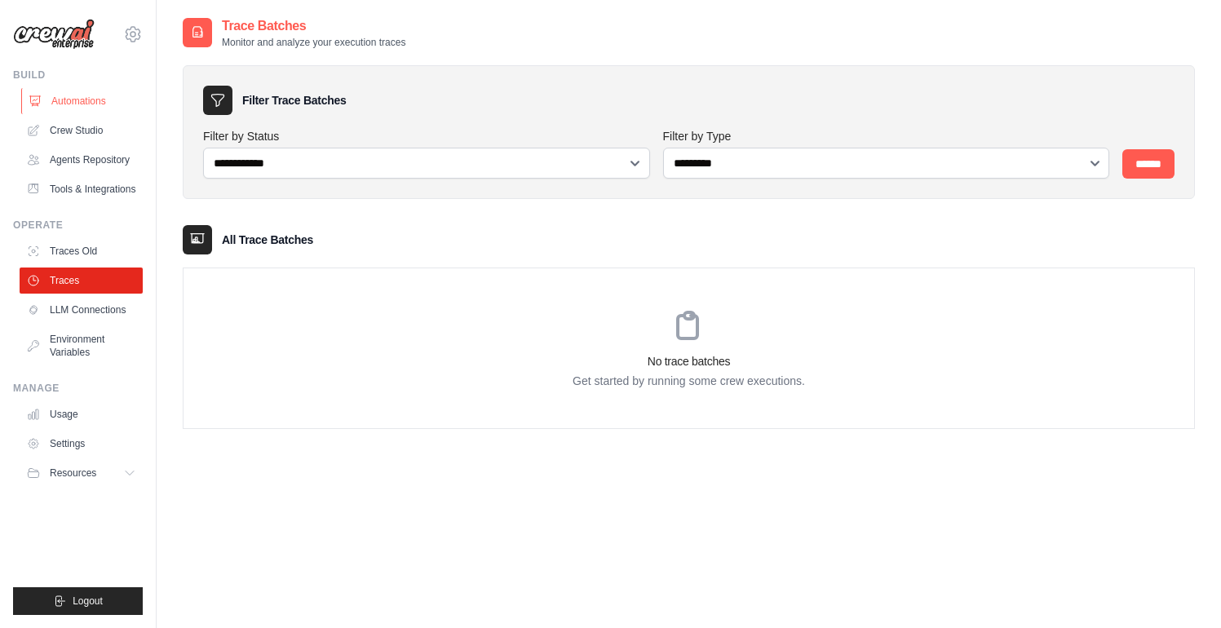
click at [51, 93] on link "Automations" at bounding box center [82, 101] width 123 height 26
